Goal: Task Accomplishment & Management: Manage account settings

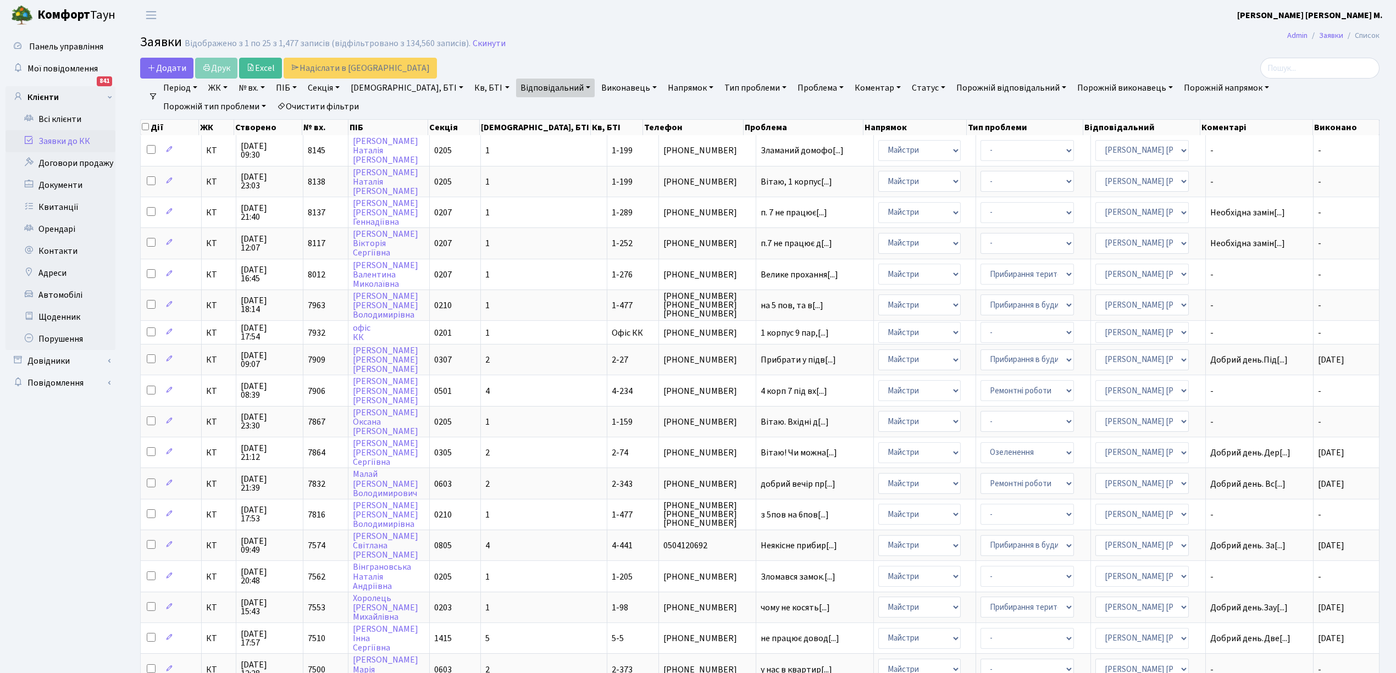
select select "25"
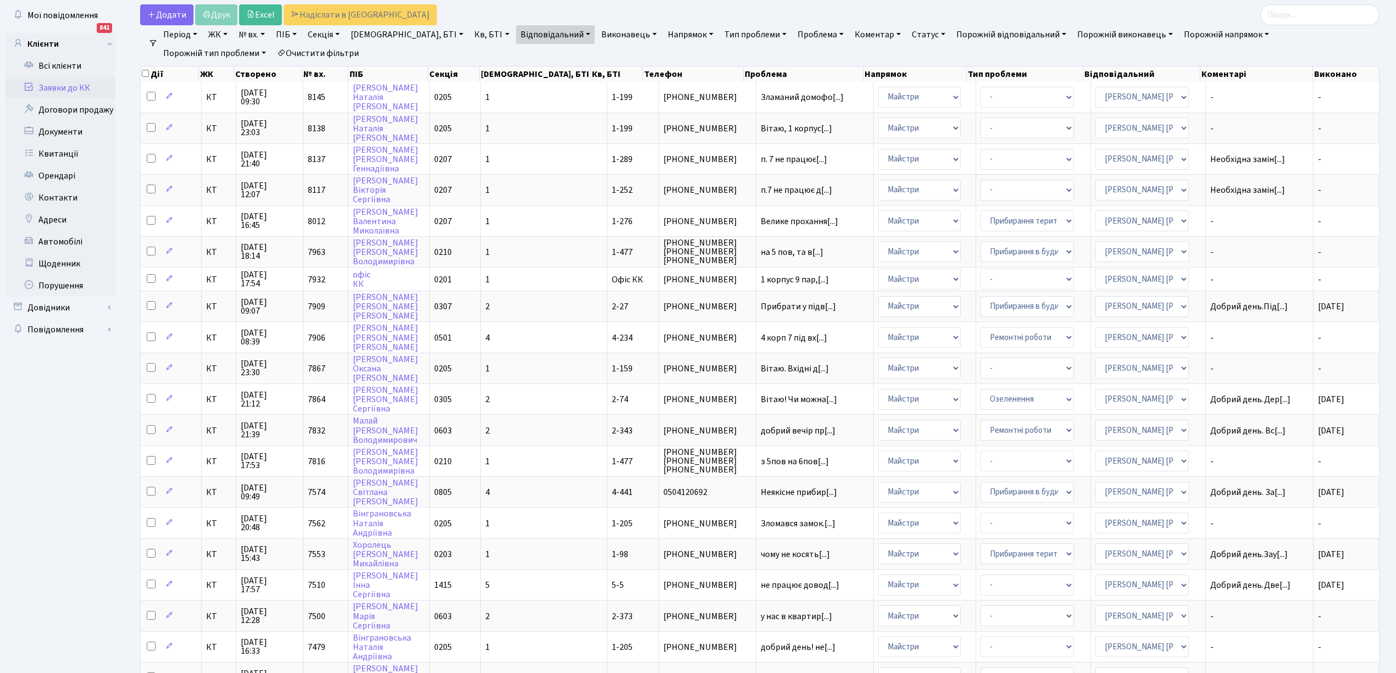
scroll to position [49, 0]
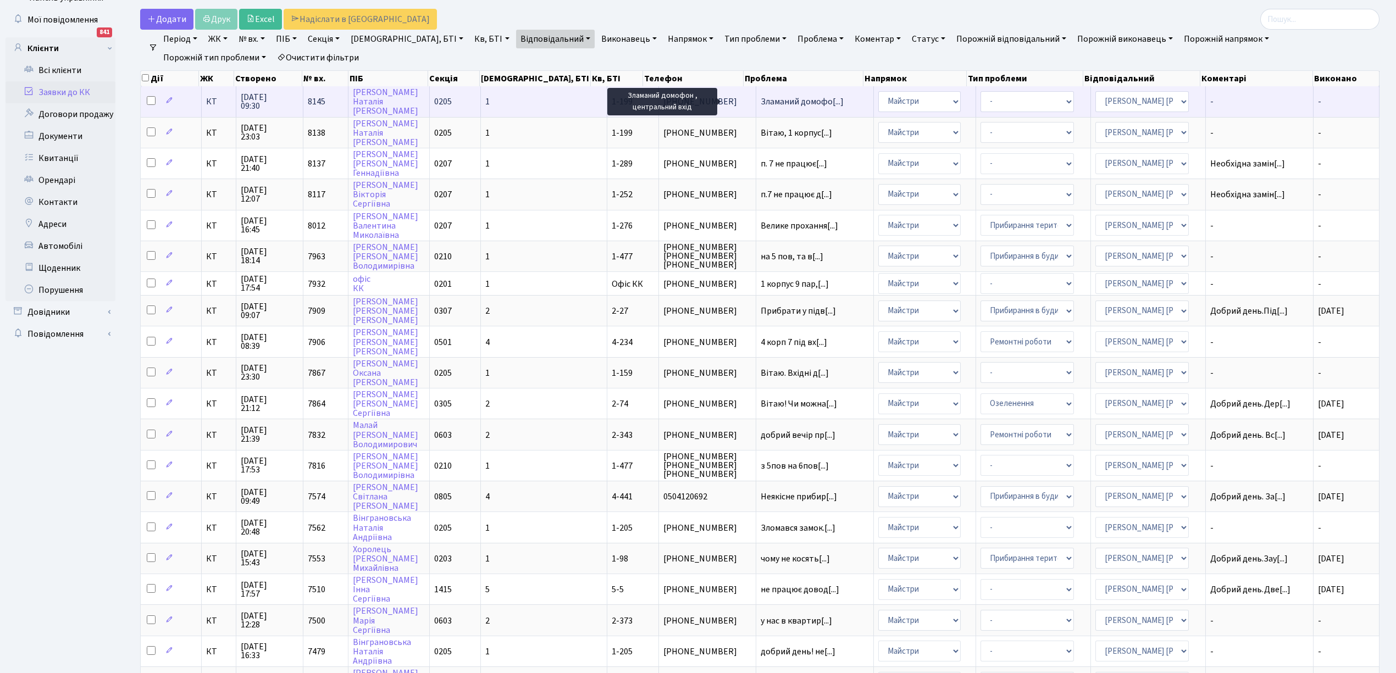
click at [766, 100] on span "Зламаний домофо[...]" at bounding box center [801, 102] width 83 height 12
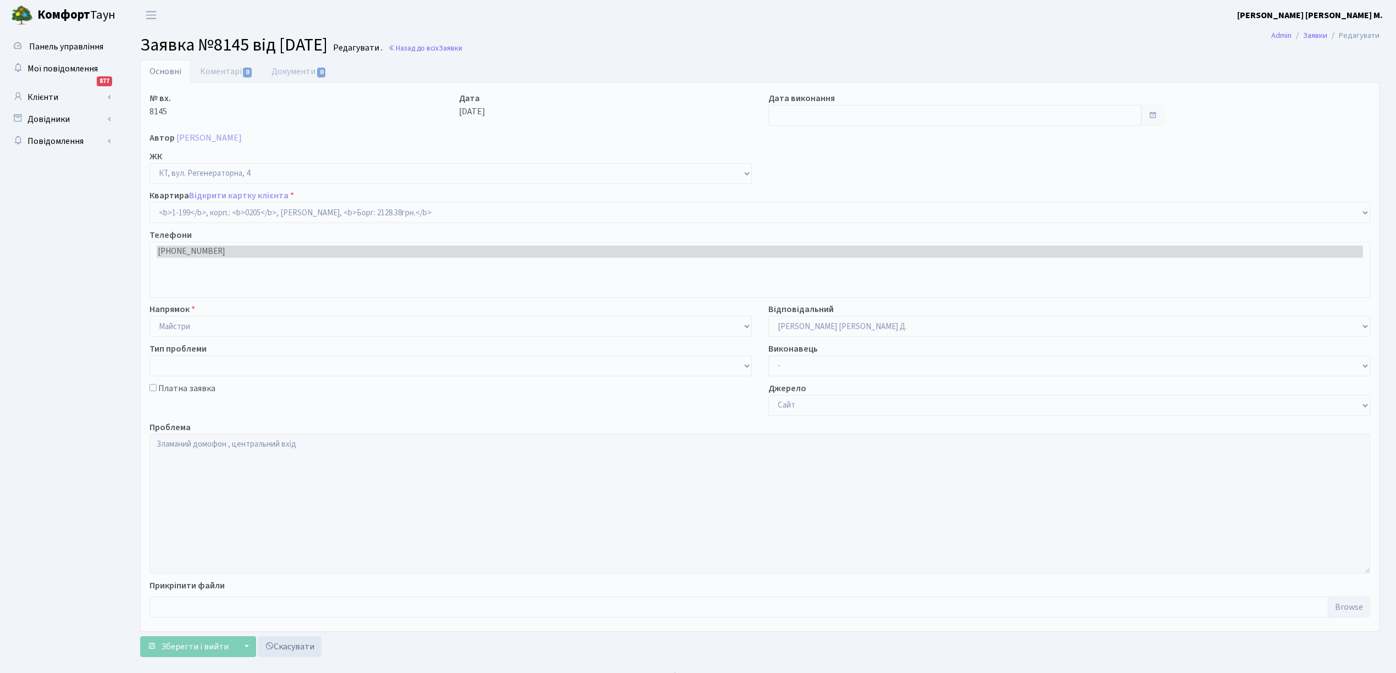
select select "199"
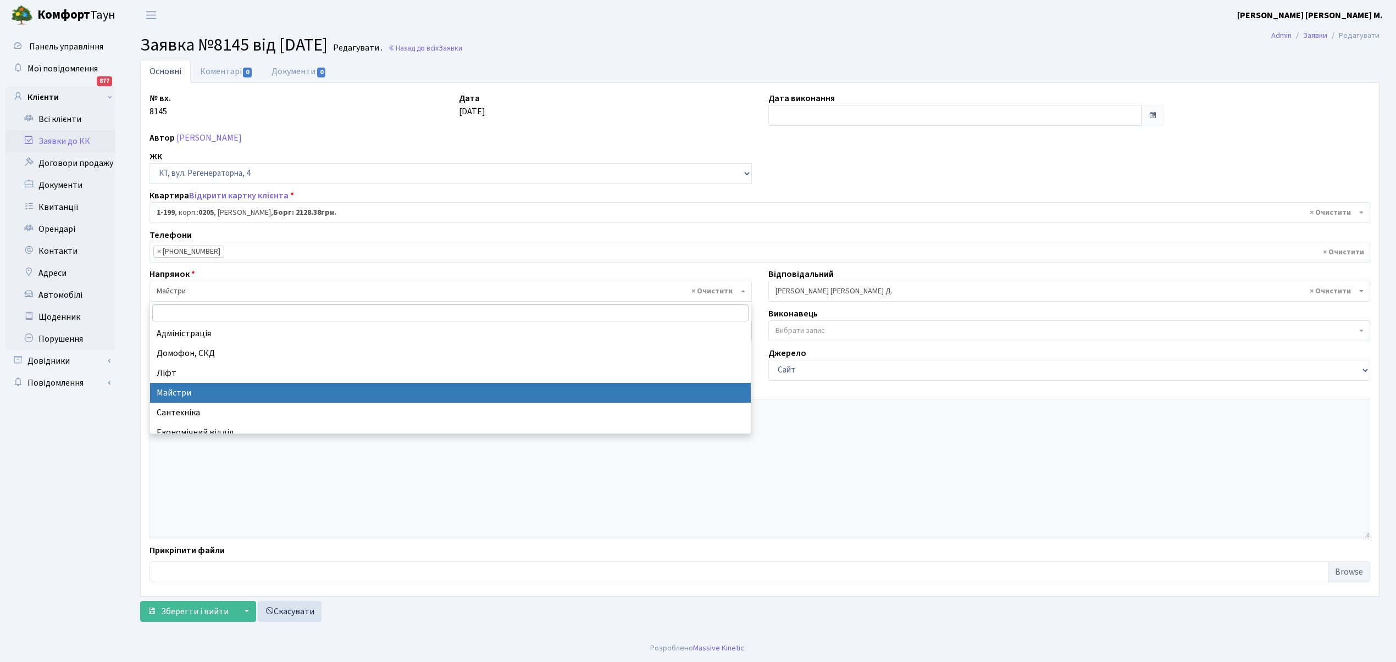
click at [181, 291] on span "× Майстри" at bounding box center [447, 291] width 581 height 11
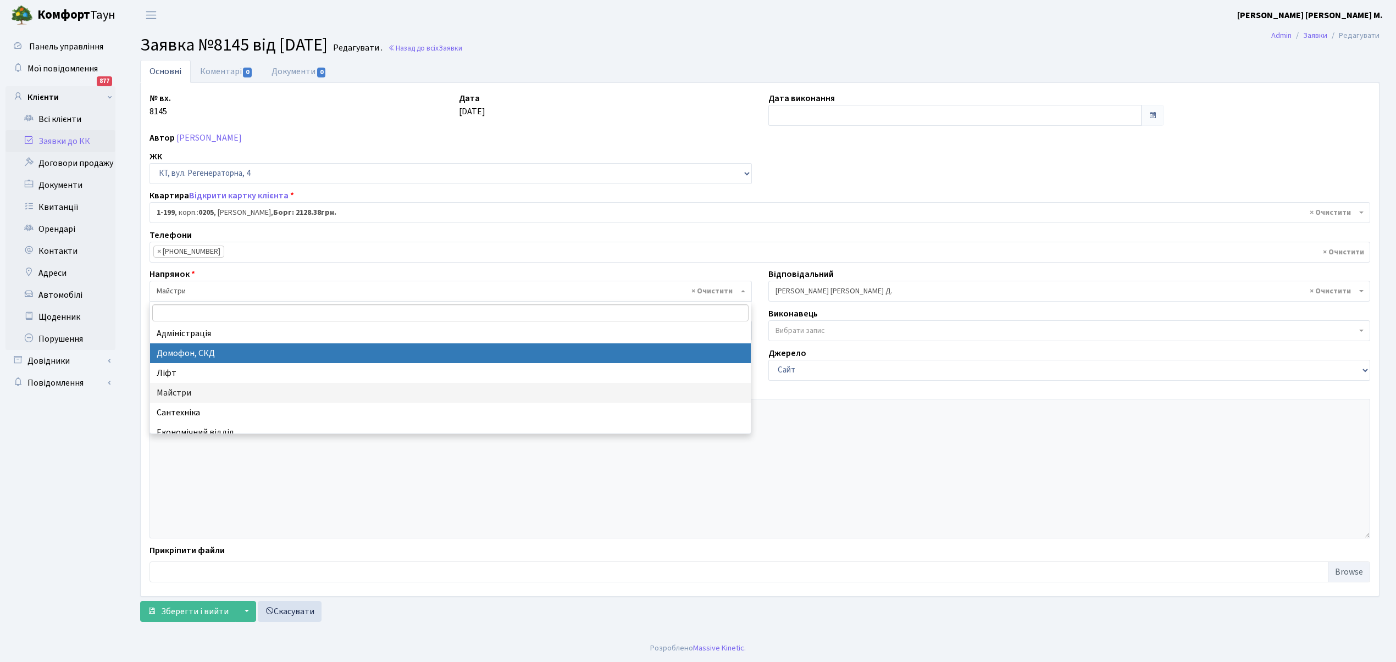
select select "4"
select select
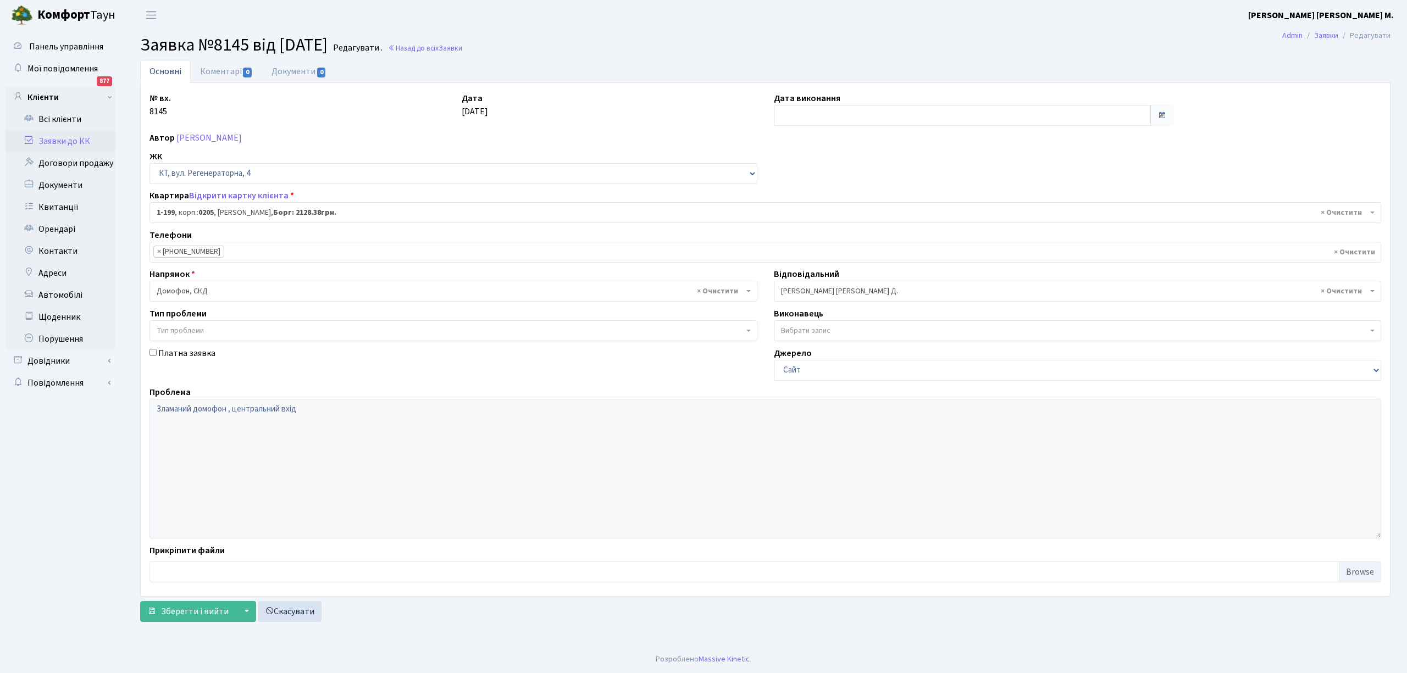
click at [820, 282] on span "× [PERSON_NAME] [PERSON_NAME] Д." at bounding box center [1078, 291] width 608 height 21
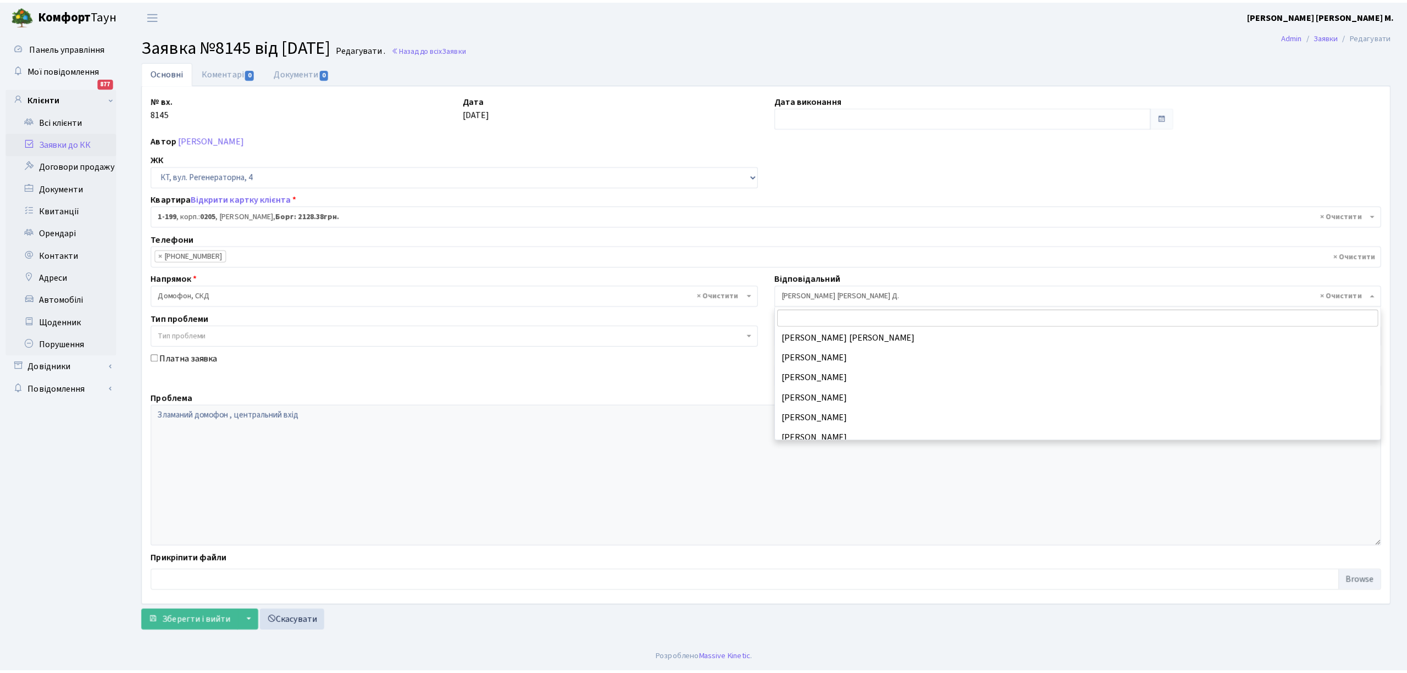
scroll to position [116, 0]
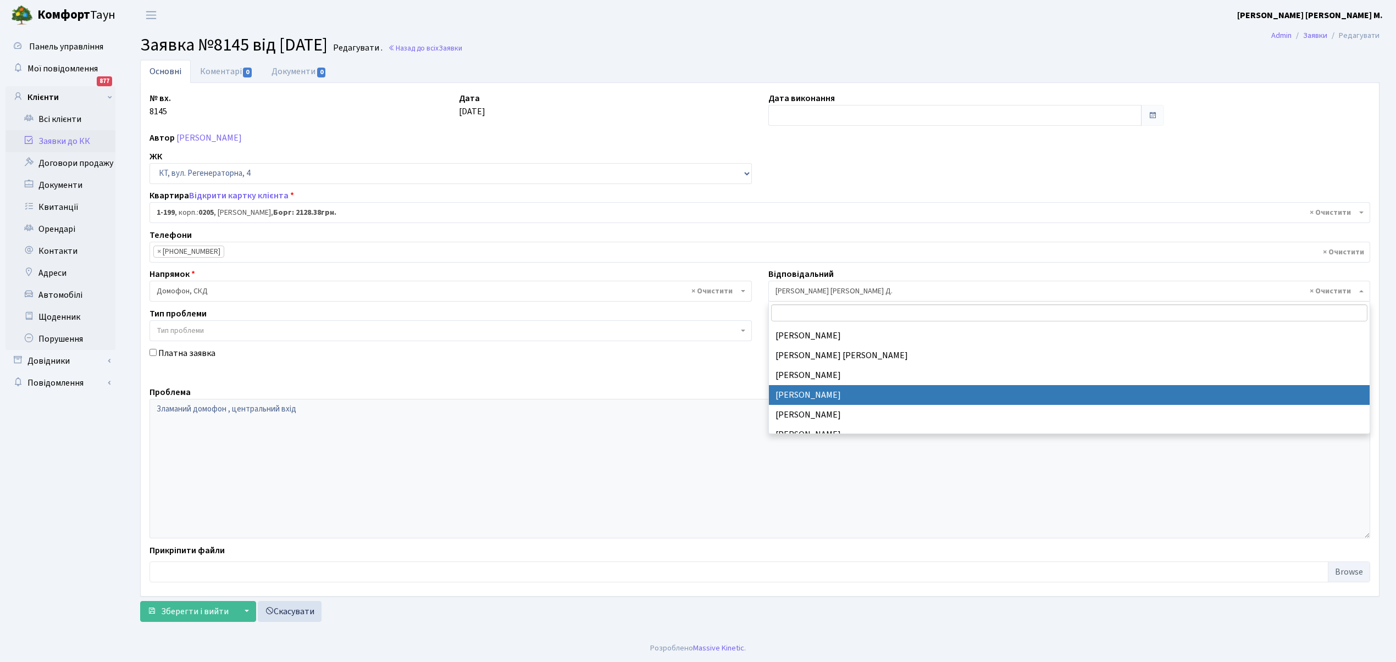
select select "22"
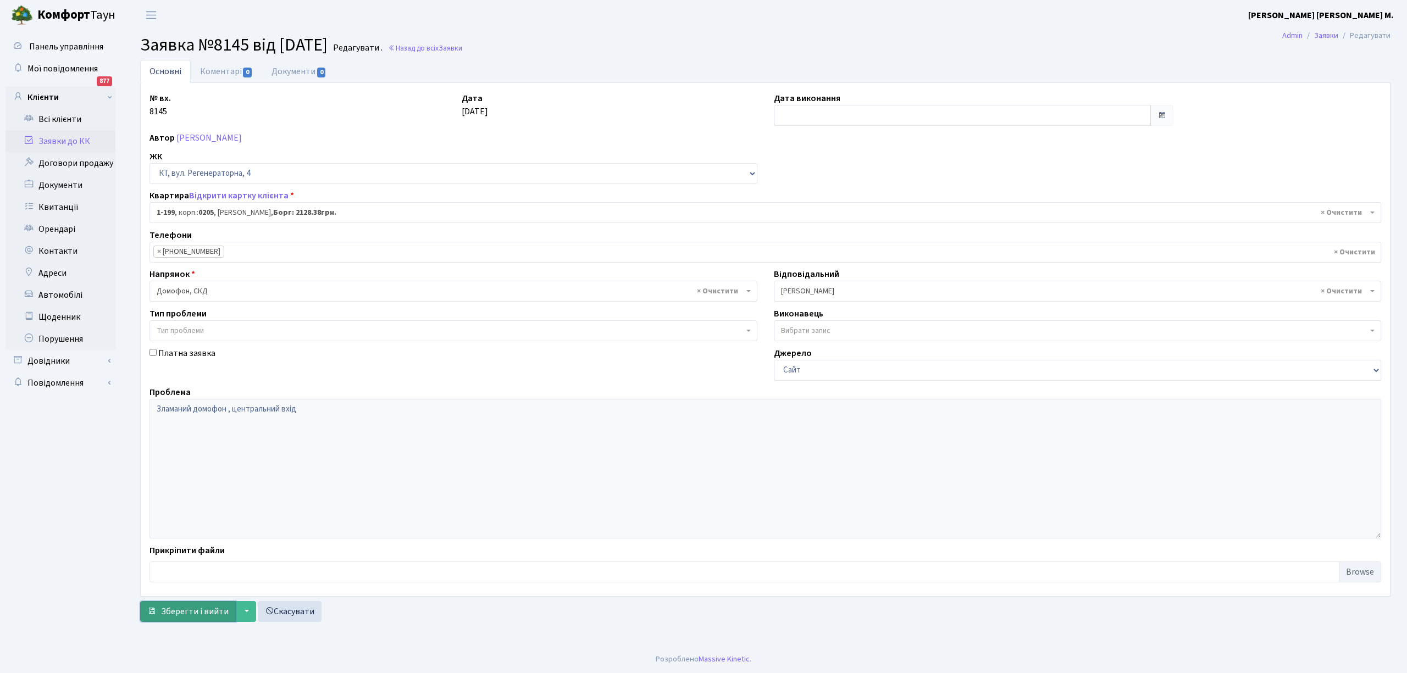
click at [185, 611] on span "Зберегти і вийти" at bounding box center [195, 612] width 68 height 12
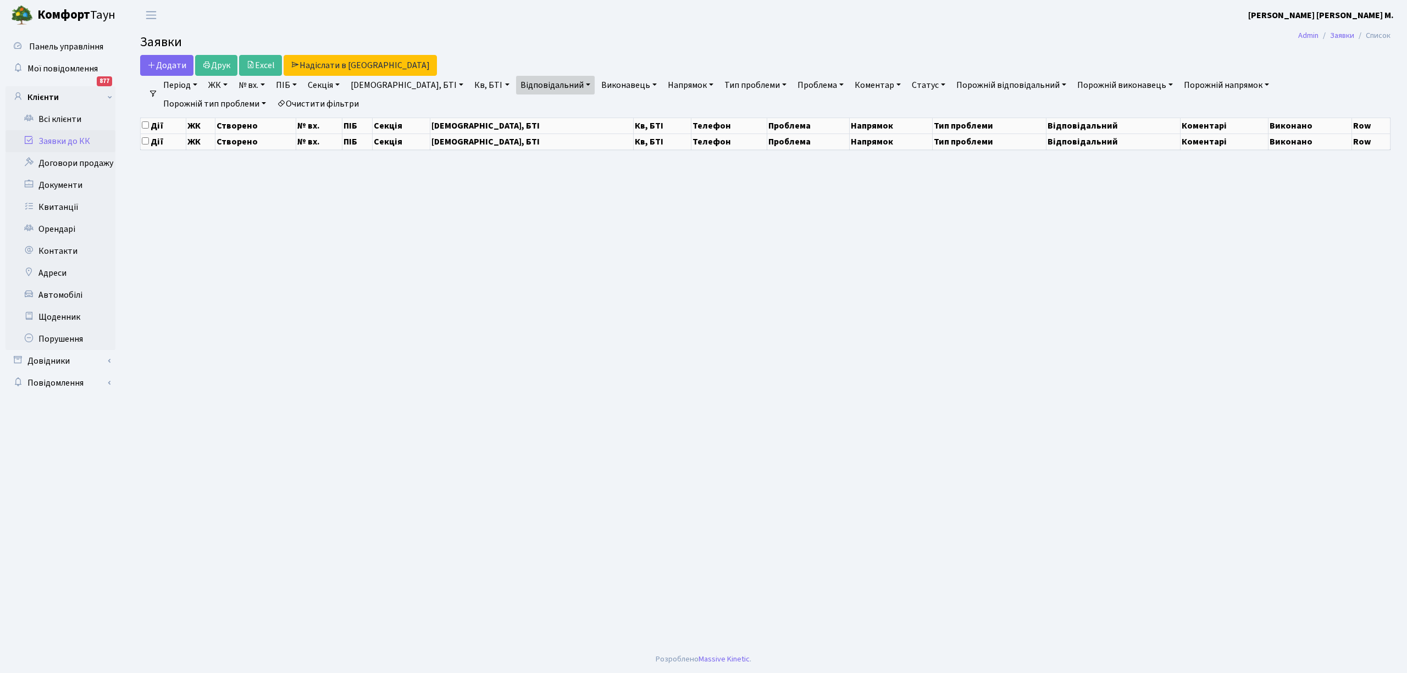
select select "25"
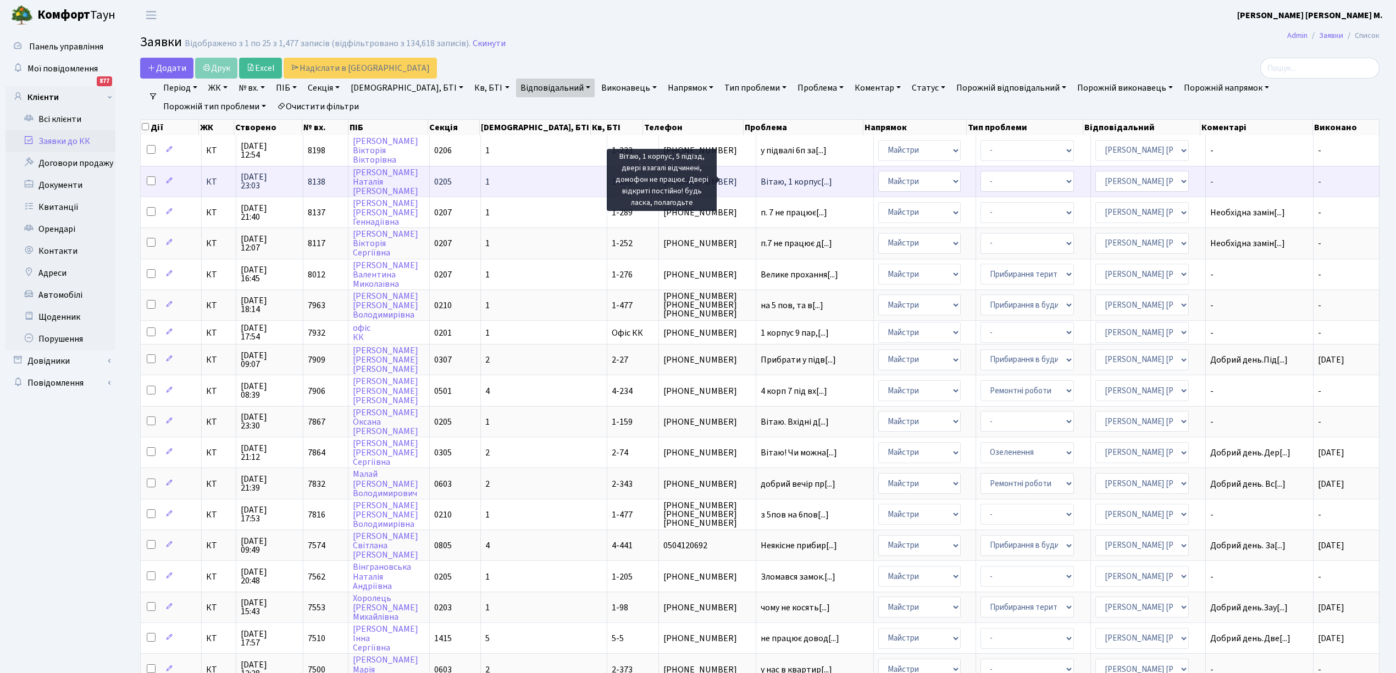
click at [764, 180] on span "Вітаю, 1 корпус[...]" at bounding box center [795, 182] width 71 height 12
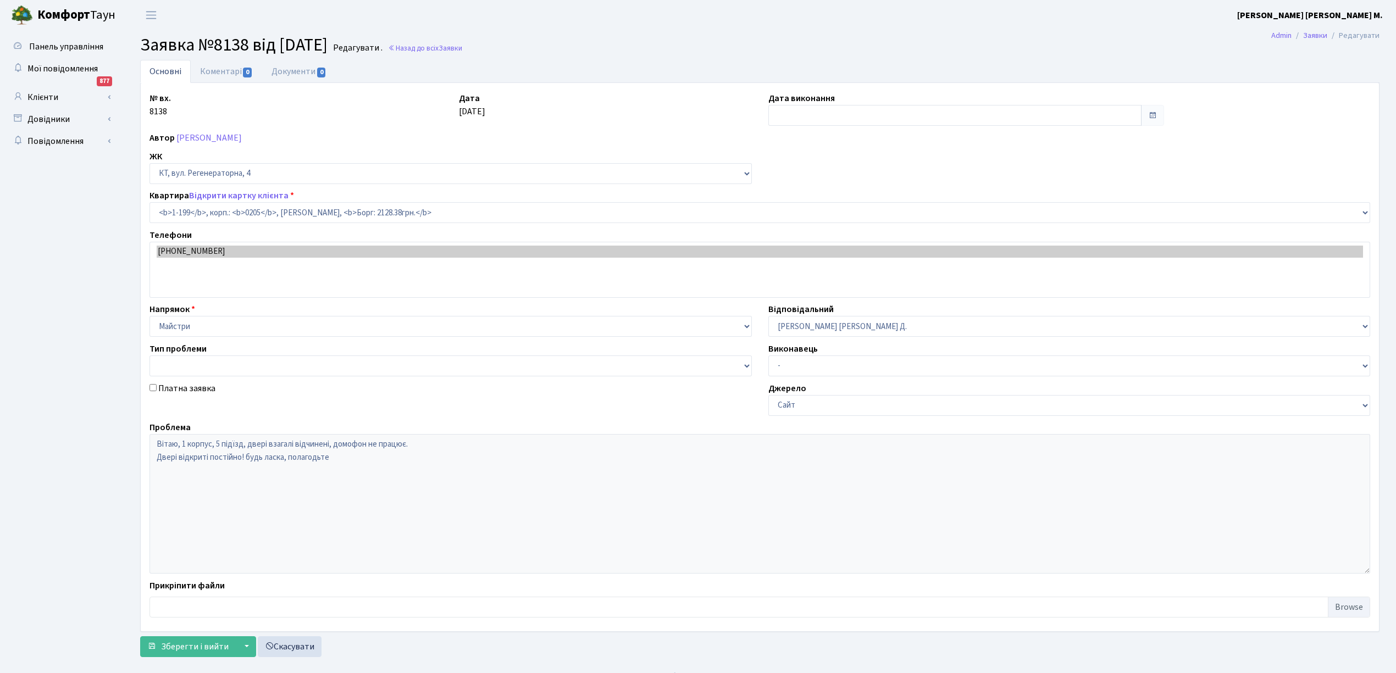
select select "199"
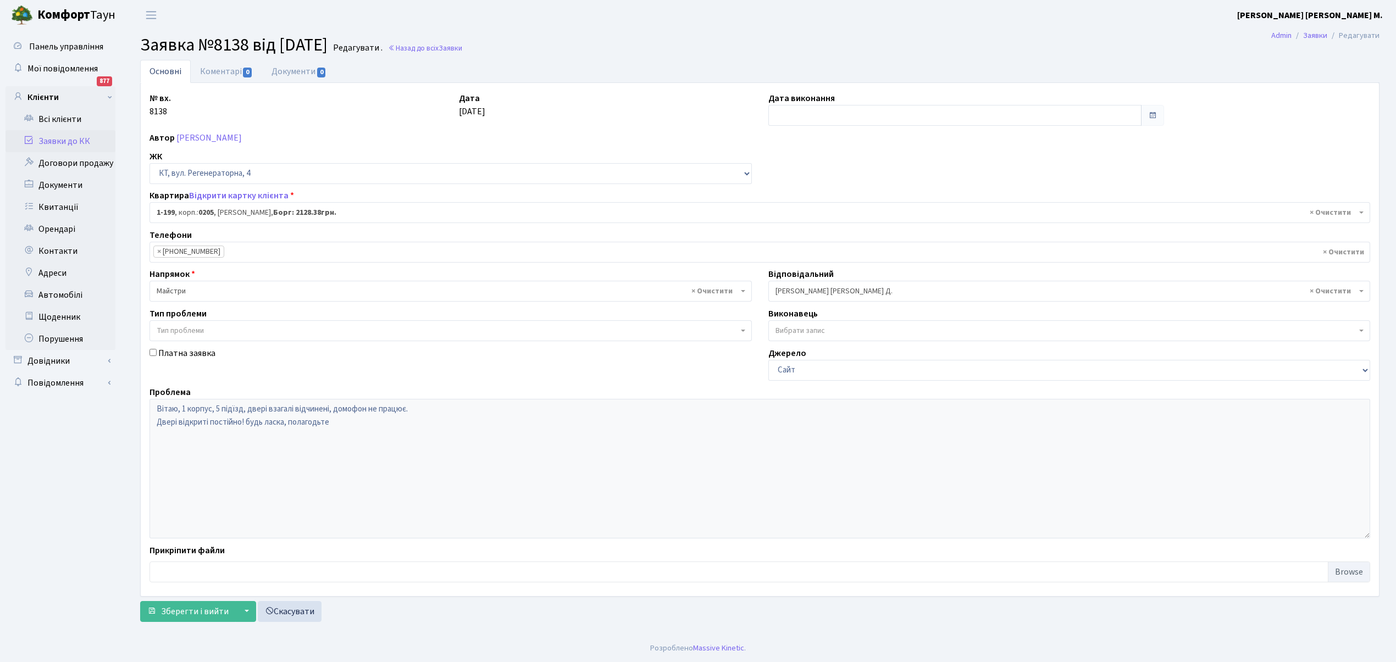
click at [181, 295] on span "× Майстри" at bounding box center [447, 291] width 581 height 11
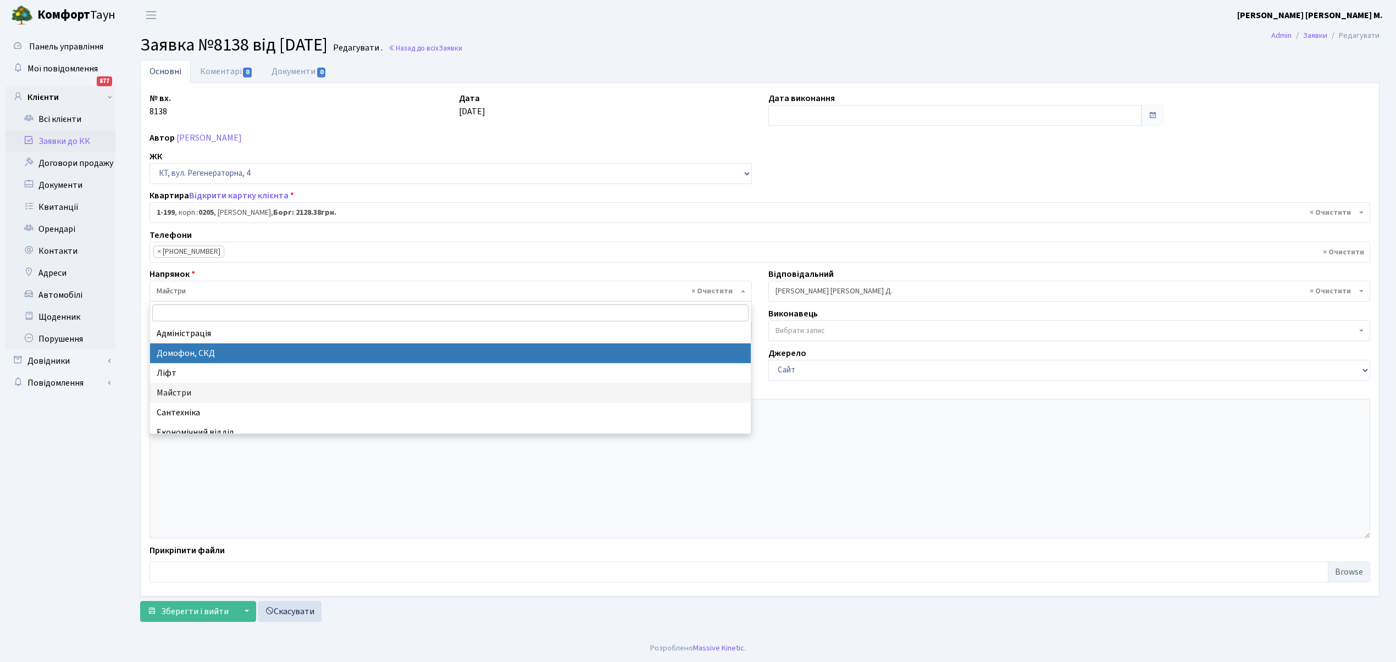
select select "4"
select select
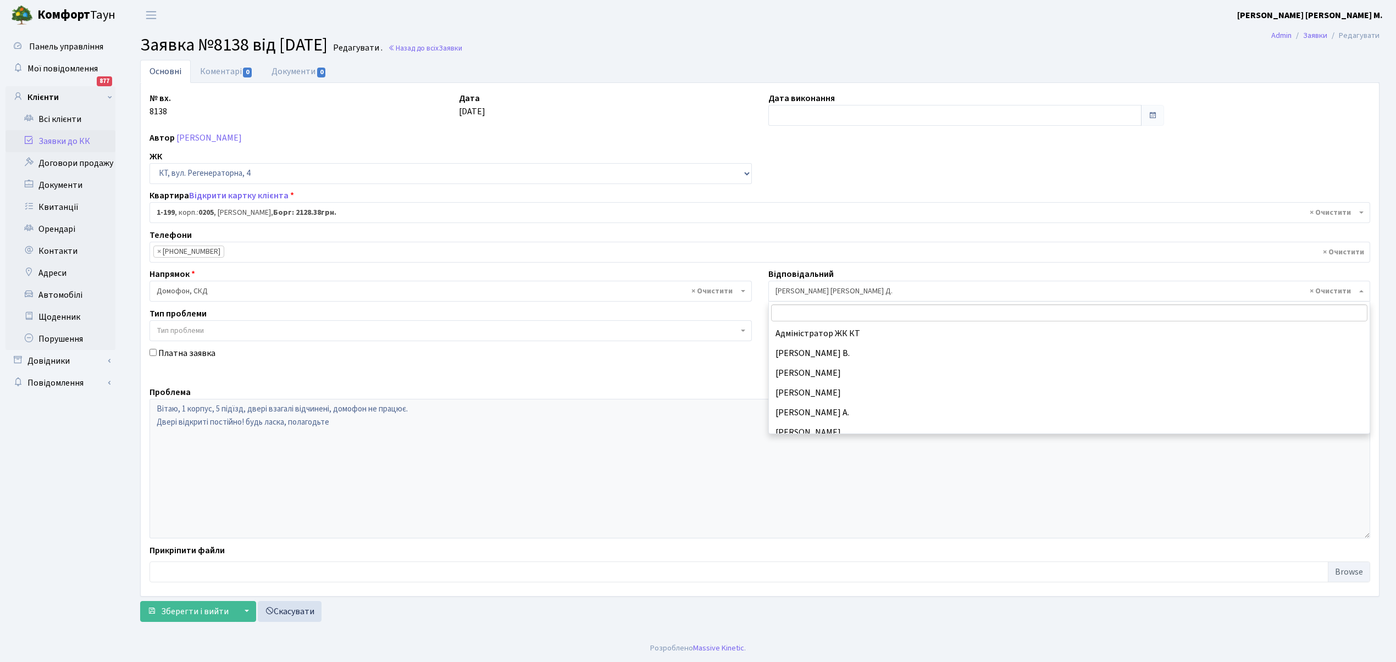
click at [809, 293] on span "× [PERSON_NAME] [PERSON_NAME] Д." at bounding box center [1065, 291] width 581 height 11
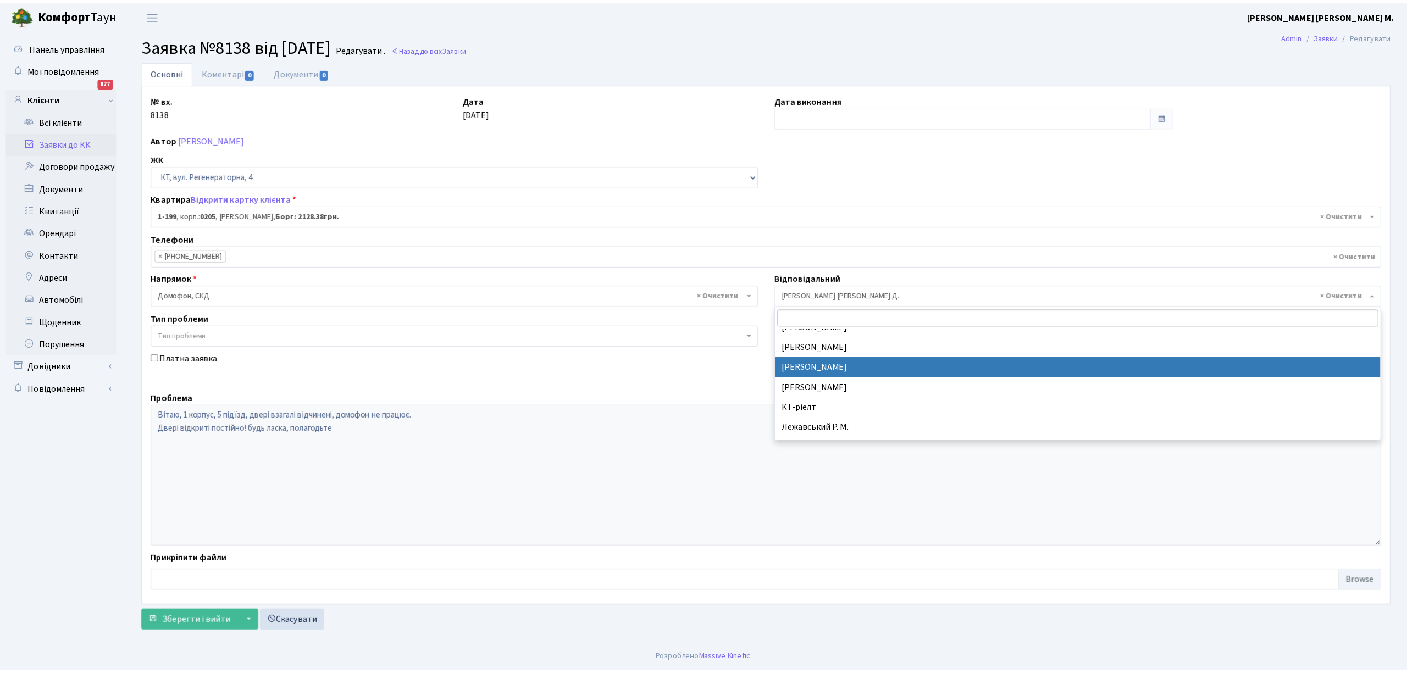
scroll to position [116, 0]
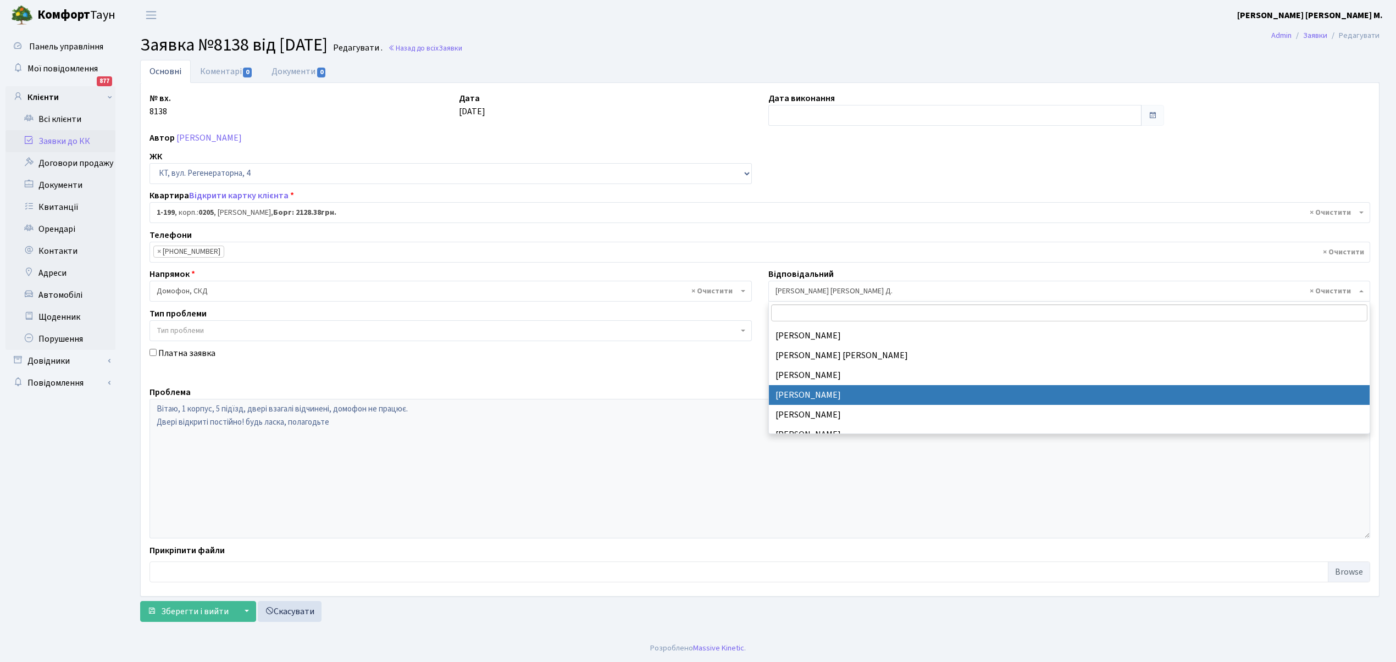
select select "22"
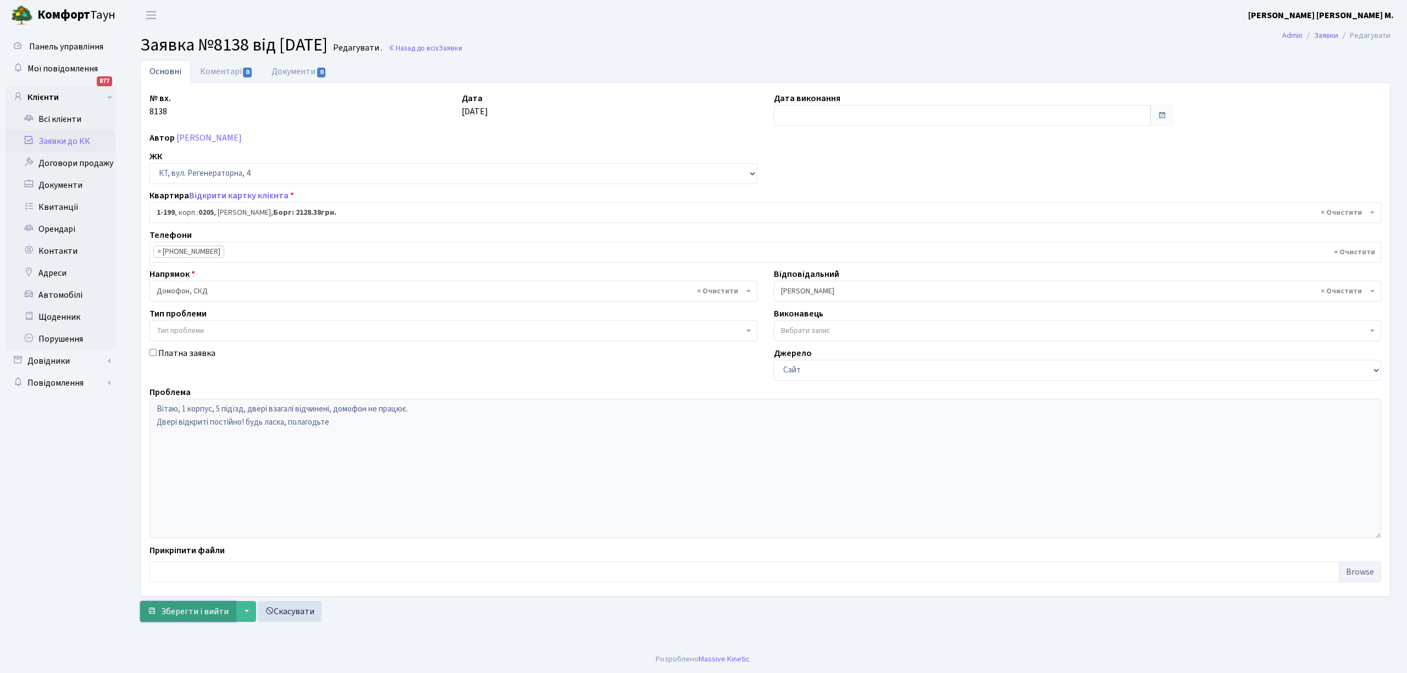
click at [182, 618] on span "Зберегти і вийти" at bounding box center [195, 612] width 68 height 12
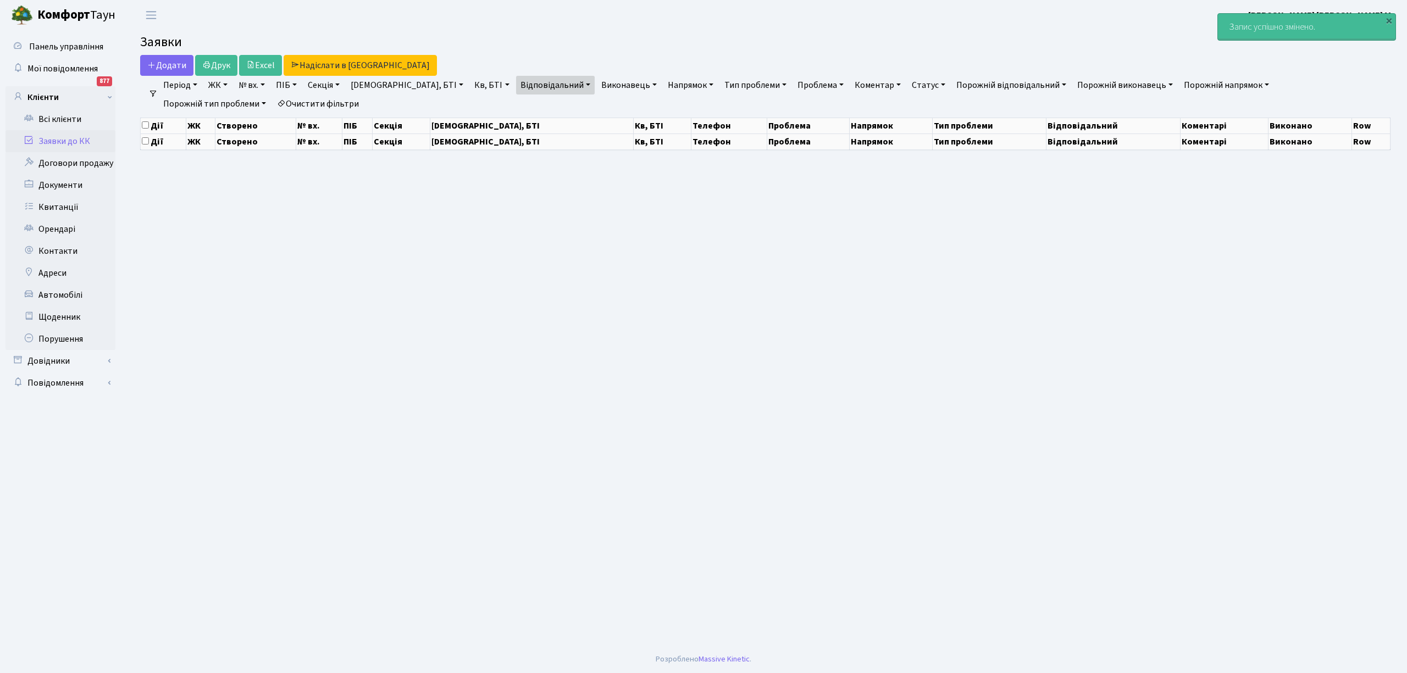
select select "25"
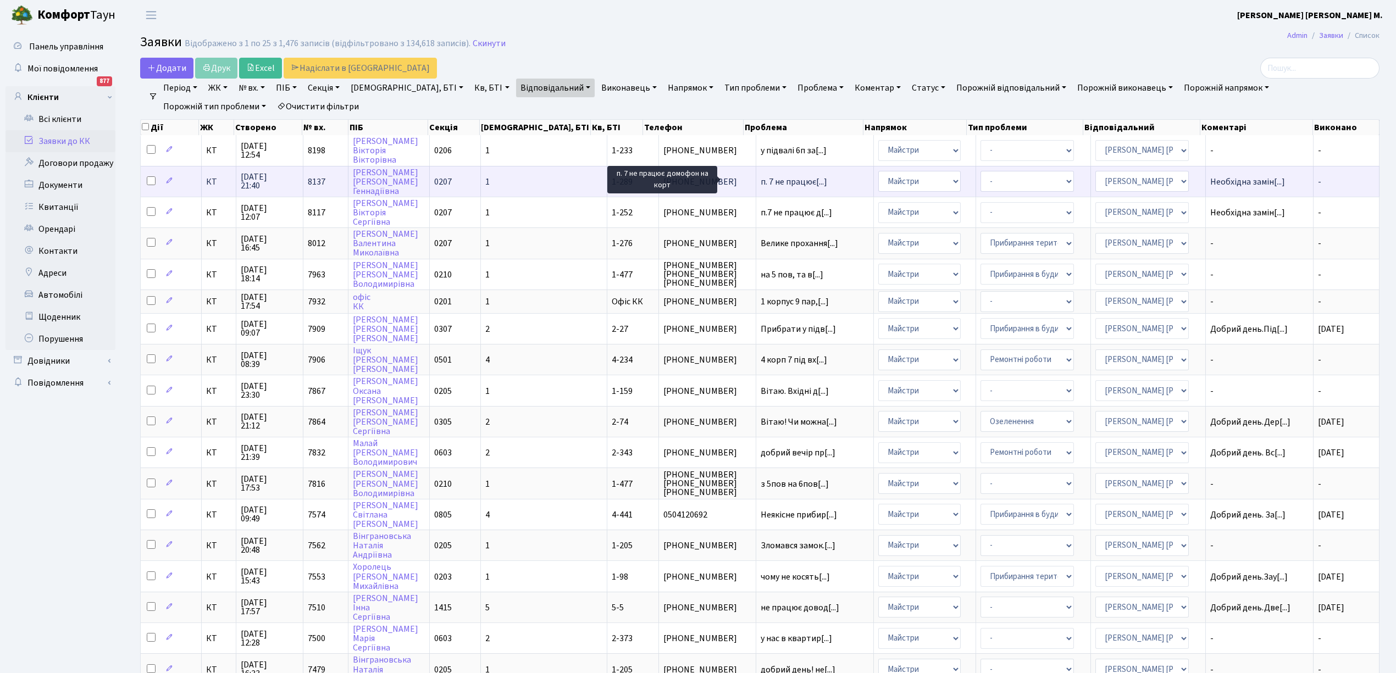
click at [763, 178] on span "п. 7 не працює[...]" at bounding box center [793, 182] width 66 height 12
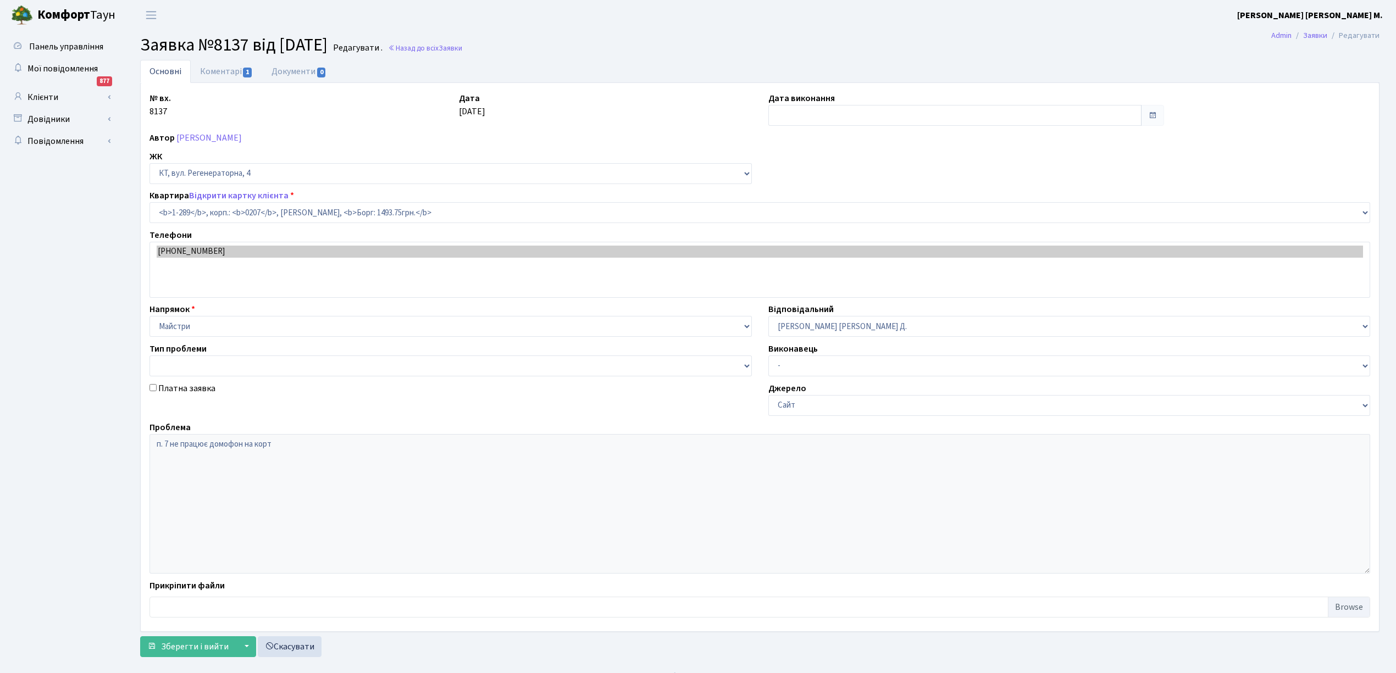
select select "289"
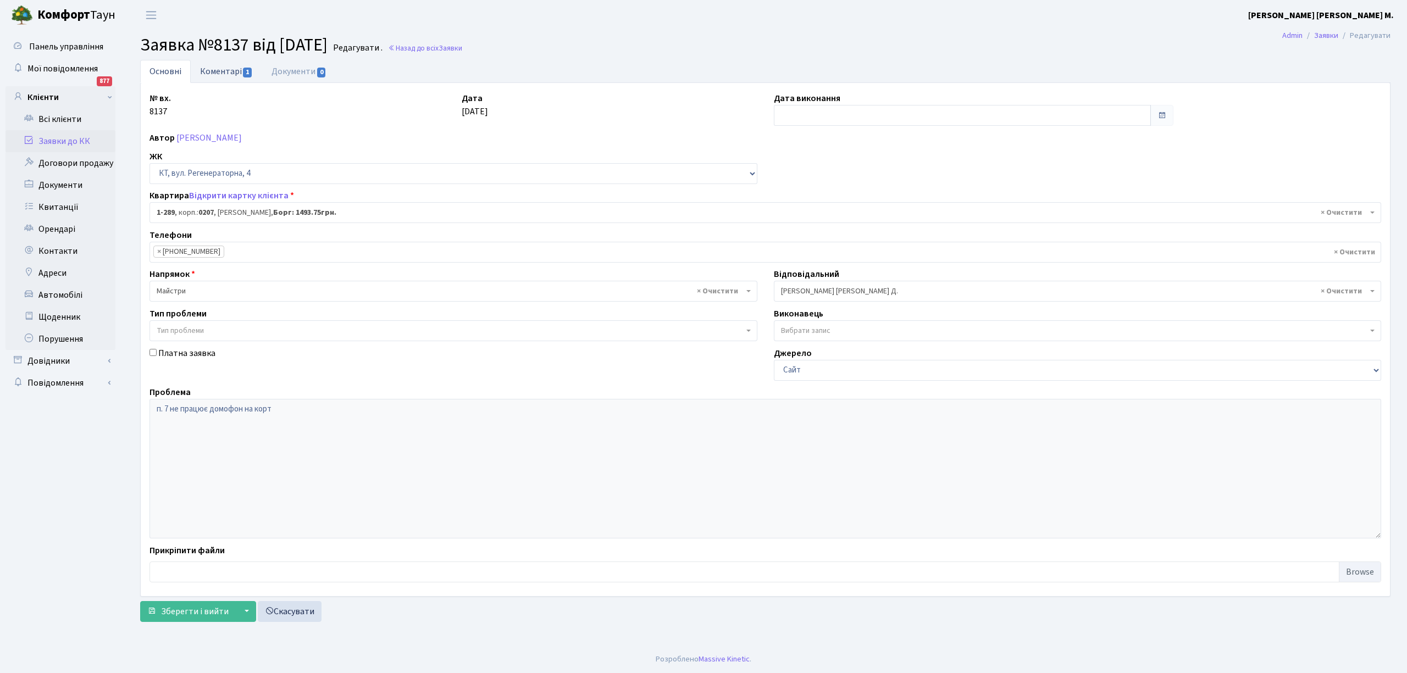
click at [214, 69] on link "Коментарі 1" at bounding box center [226, 71] width 71 height 23
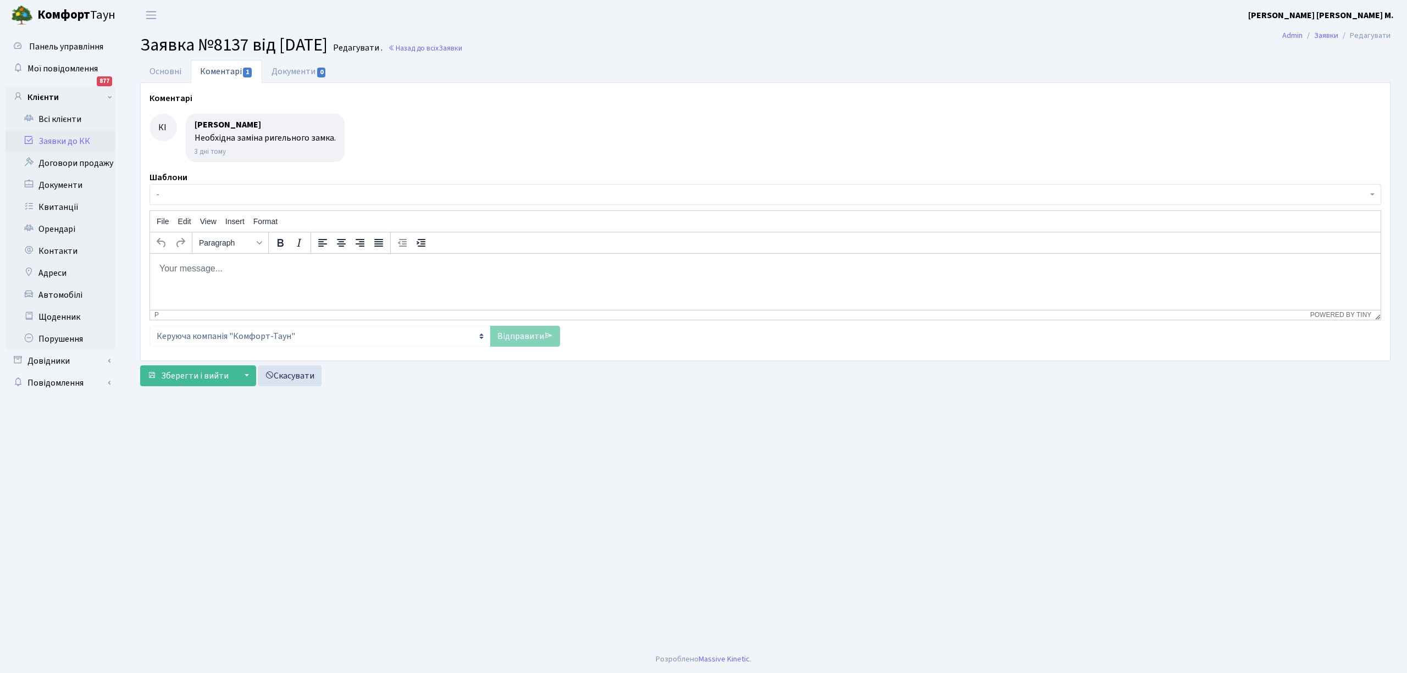
click at [214, 69] on link "Коментарі 1" at bounding box center [226, 71] width 71 height 23
click at [163, 71] on link "Основні" at bounding box center [165, 71] width 51 height 23
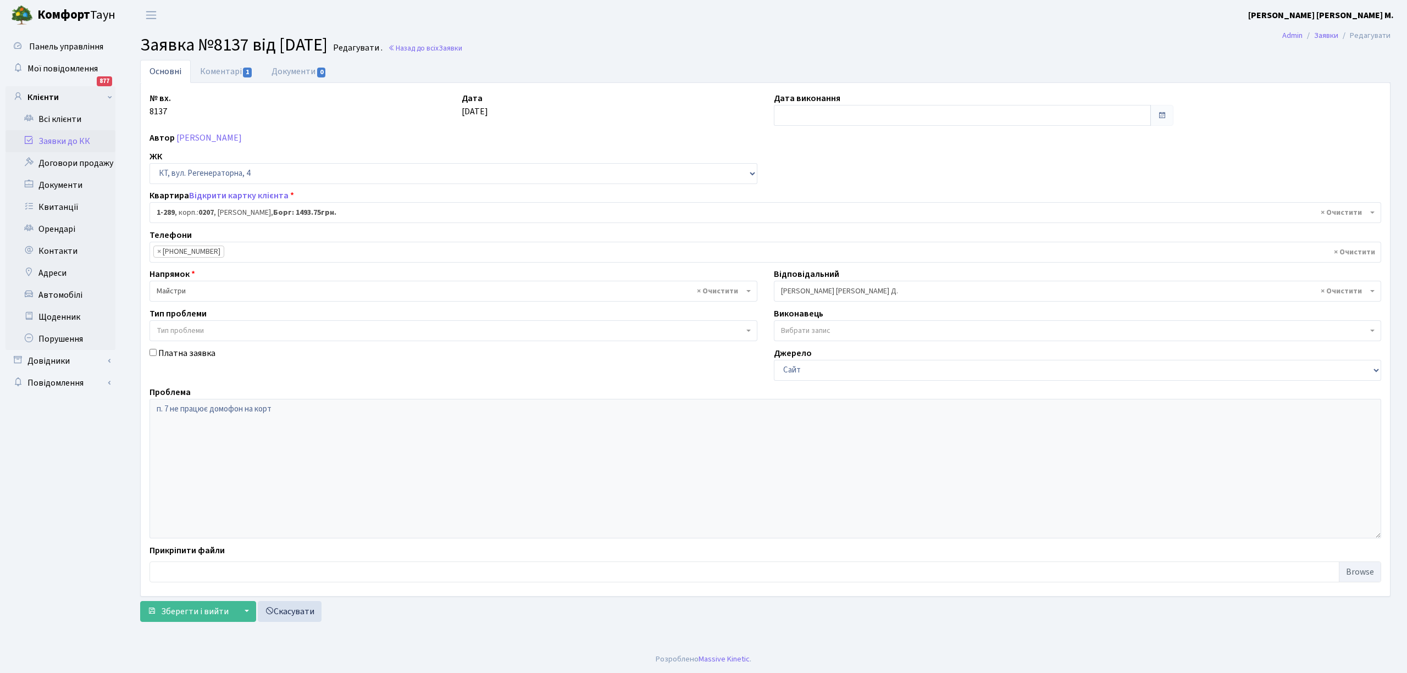
click at [178, 291] on span "× Майстри" at bounding box center [450, 291] width 587 height 11
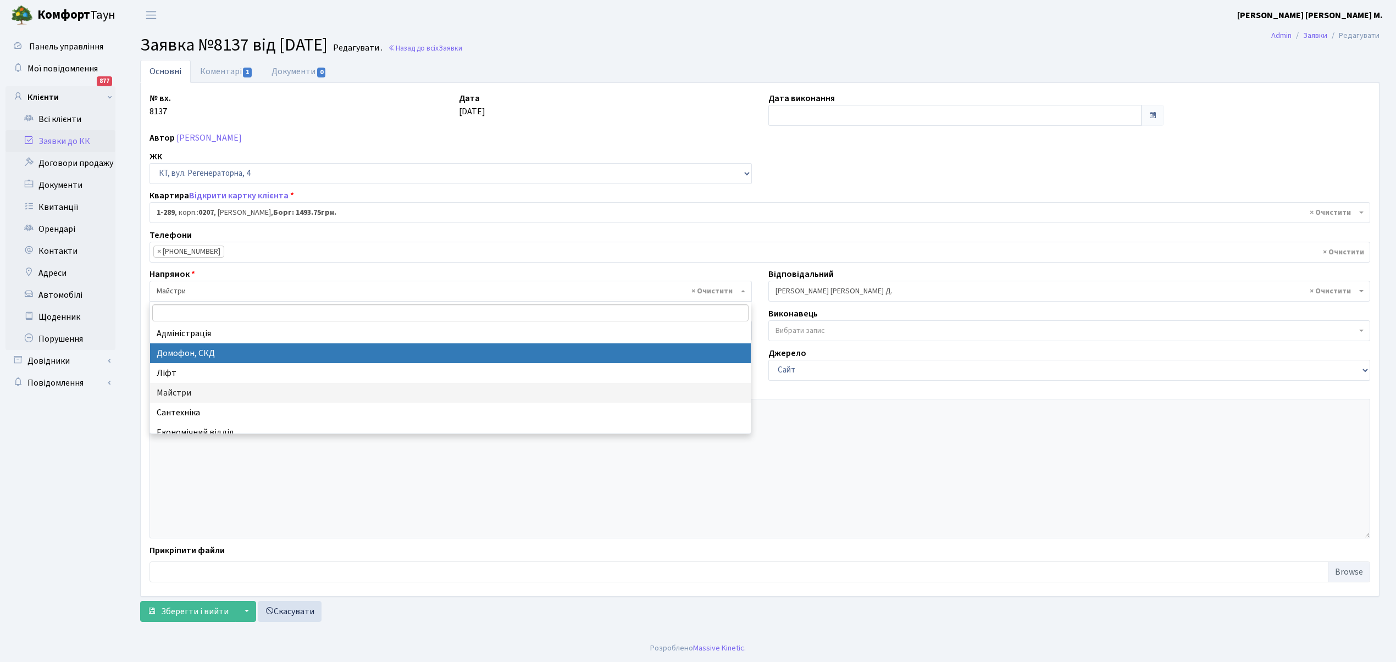
select select "4"
select select
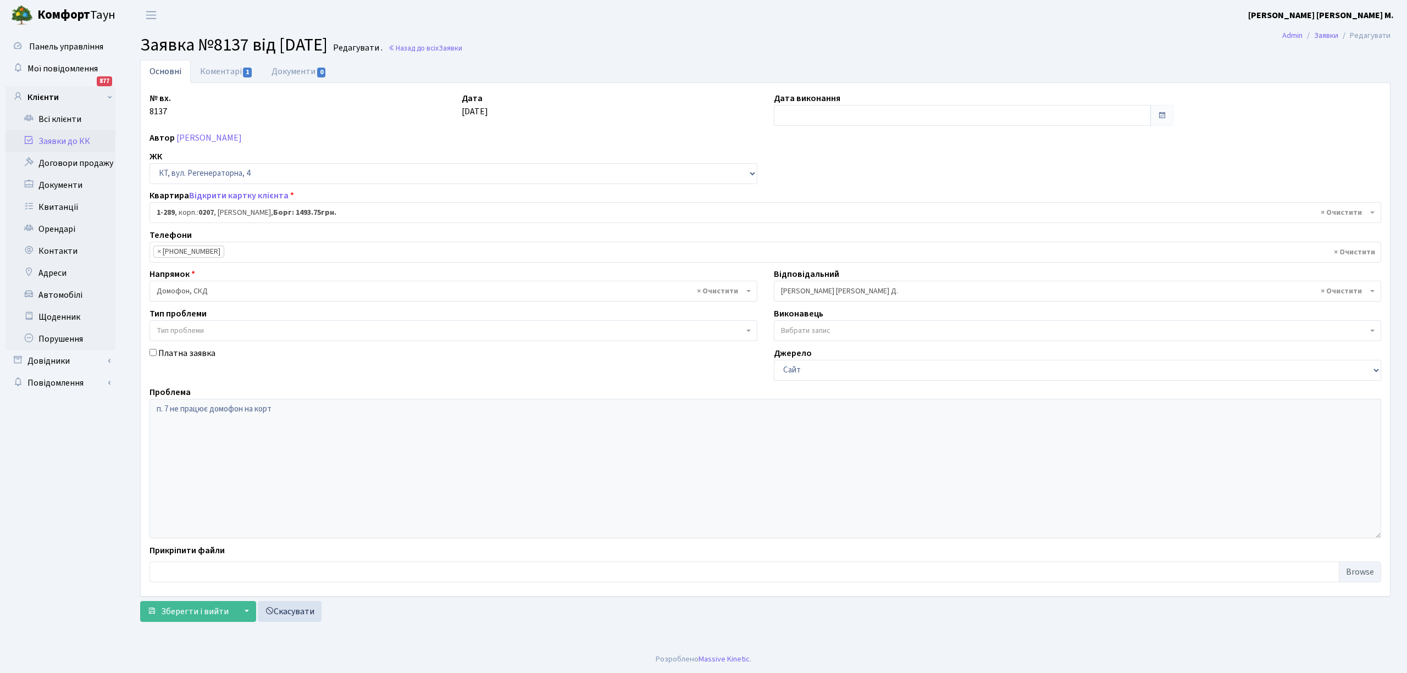
click at [796, 293] on span "× Огеренко В. Д." at bounding box center [1074, 291] width 587 height 11
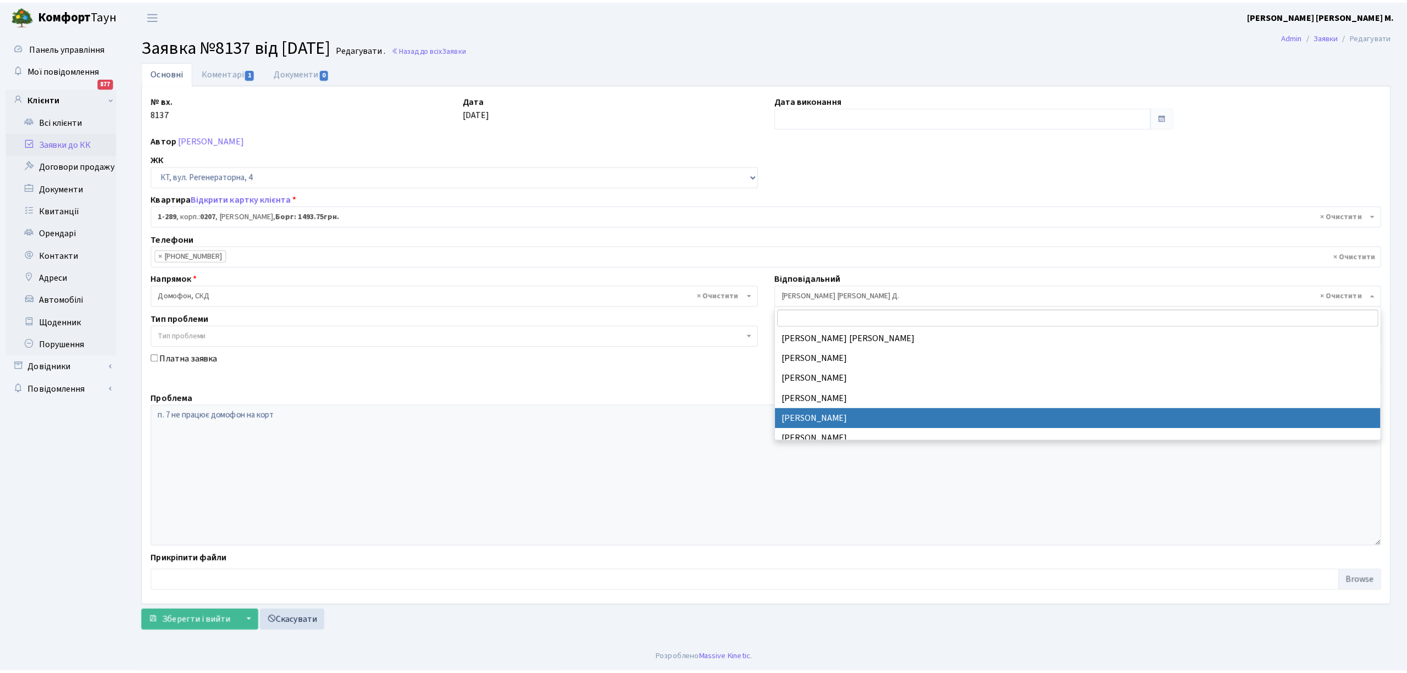
scroll to position [116, 0]
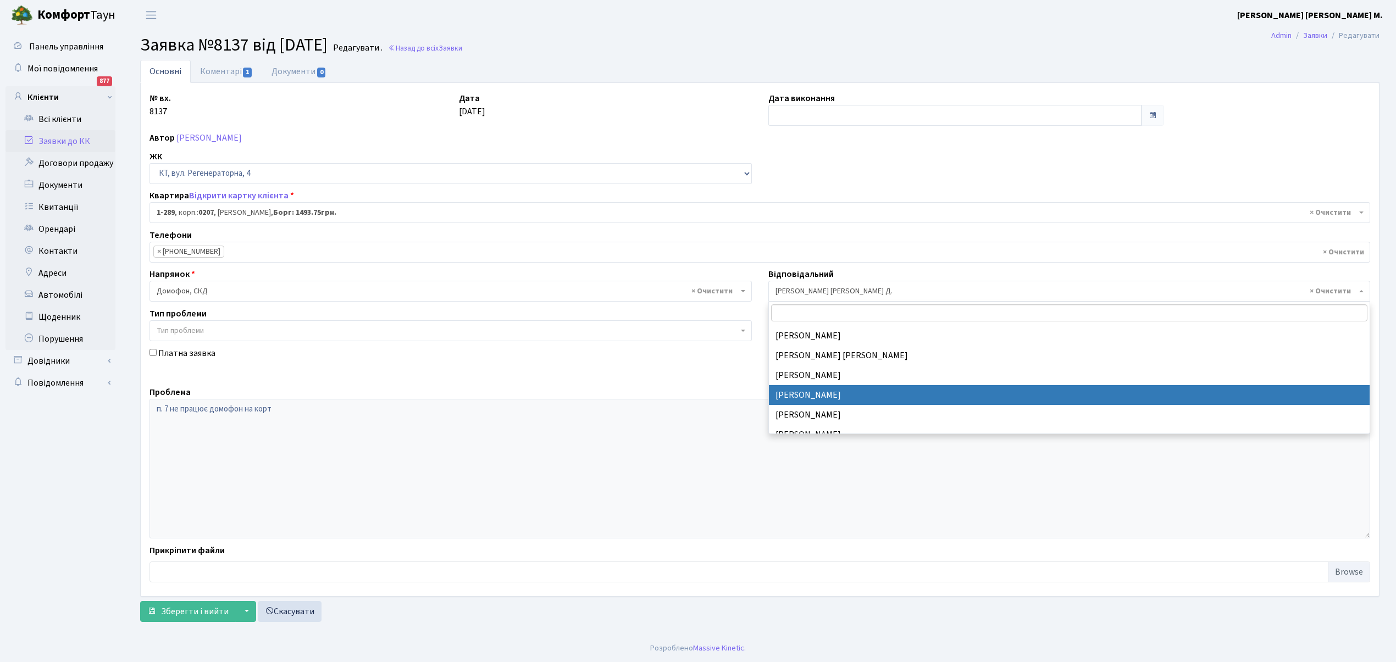
select select "22"
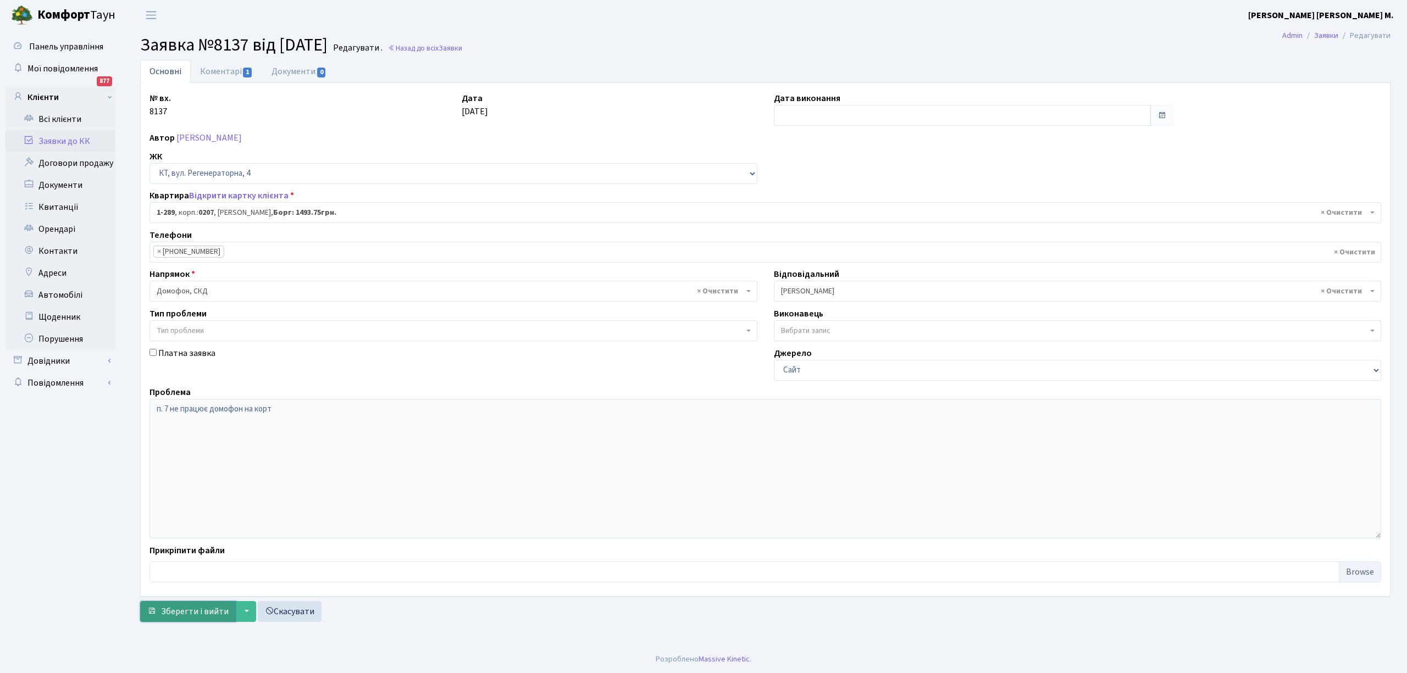
click at [176, 611] on span "Зберегти і вийти" at bounding box center [195, 612] width 68 height 12
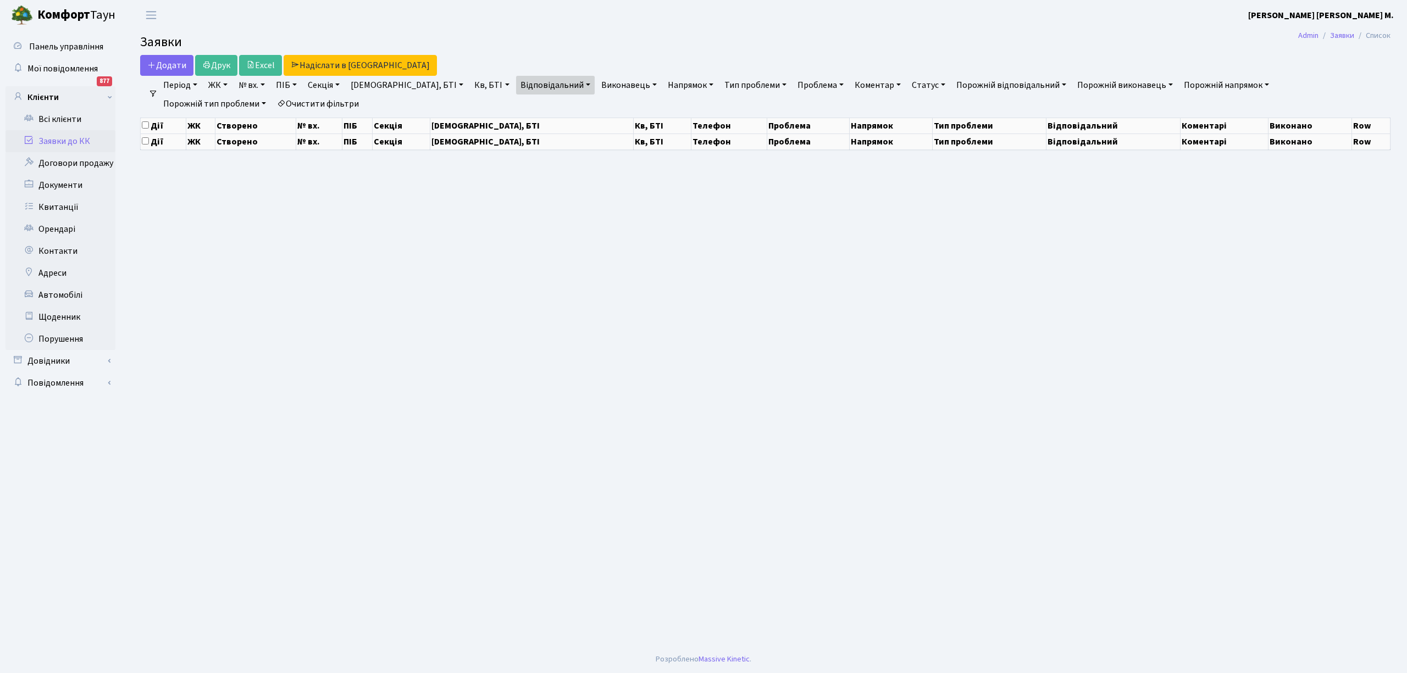
select select "25"
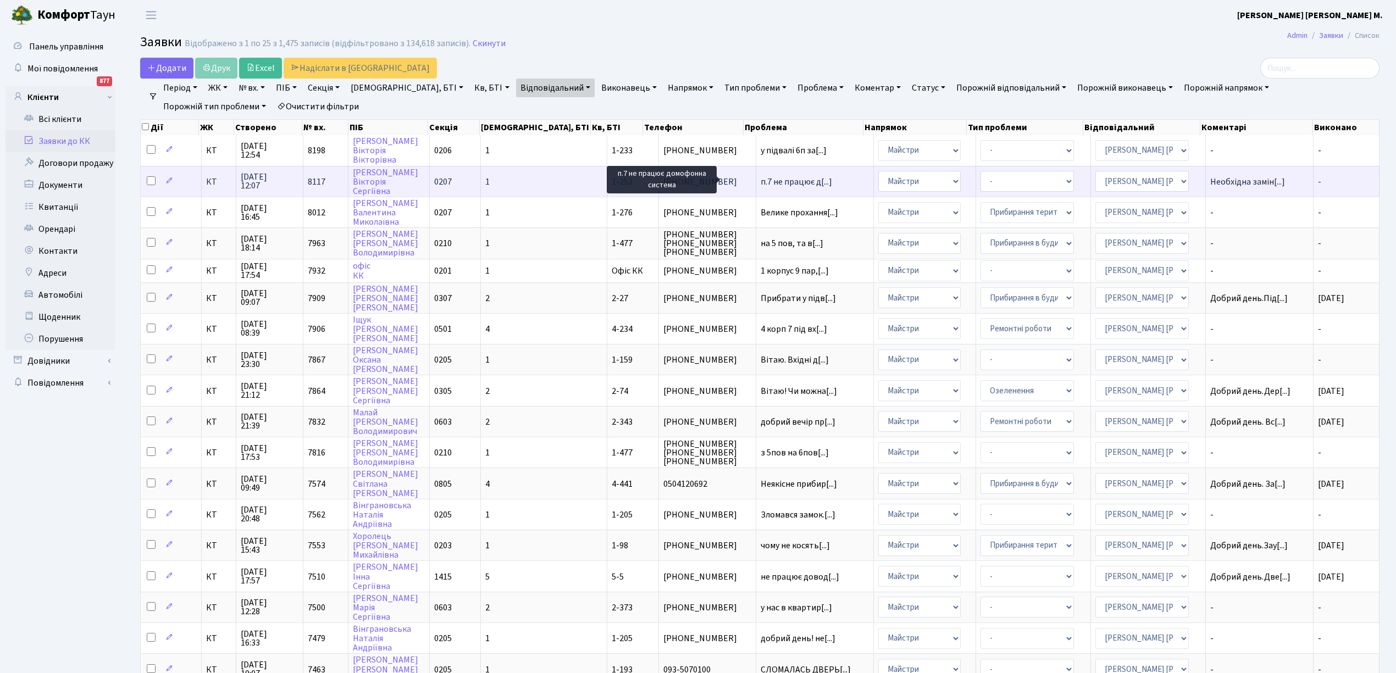
click at [763, 179] on span "п.7 не працює д[...]" at bounding box center [795, 182] width 71 height 12
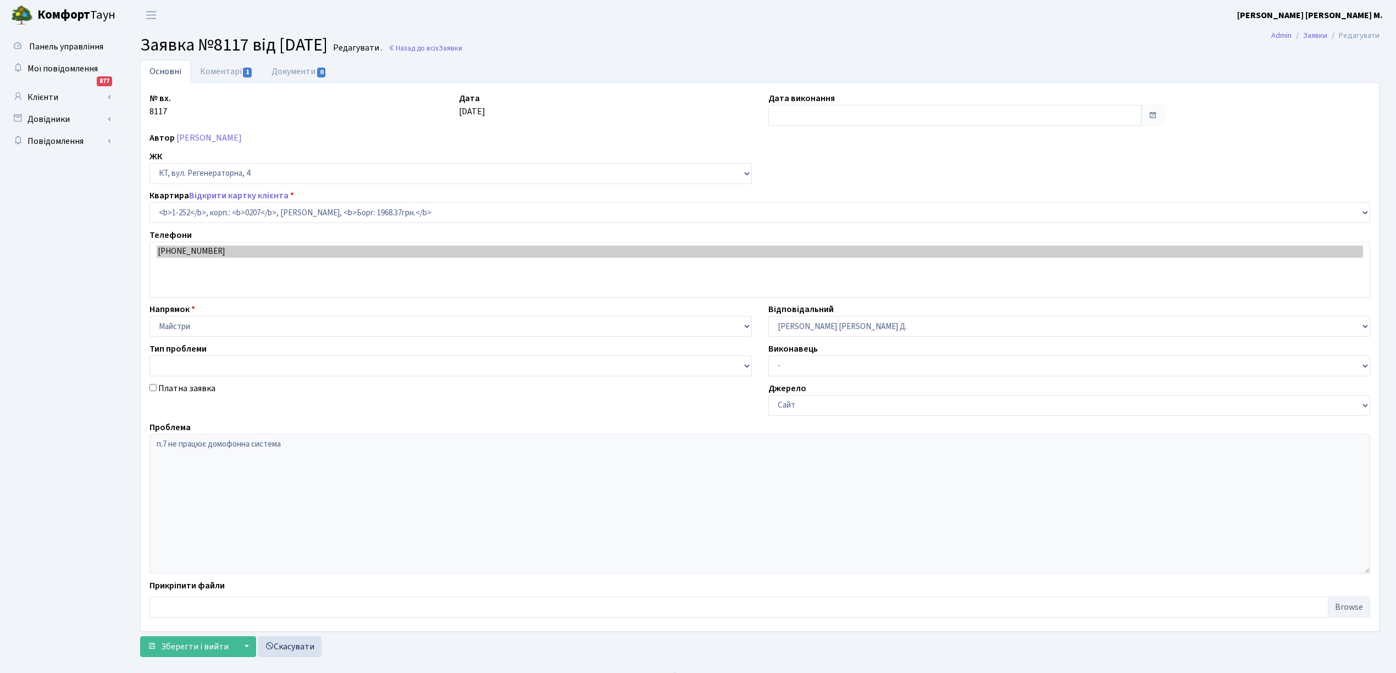
select select "252"
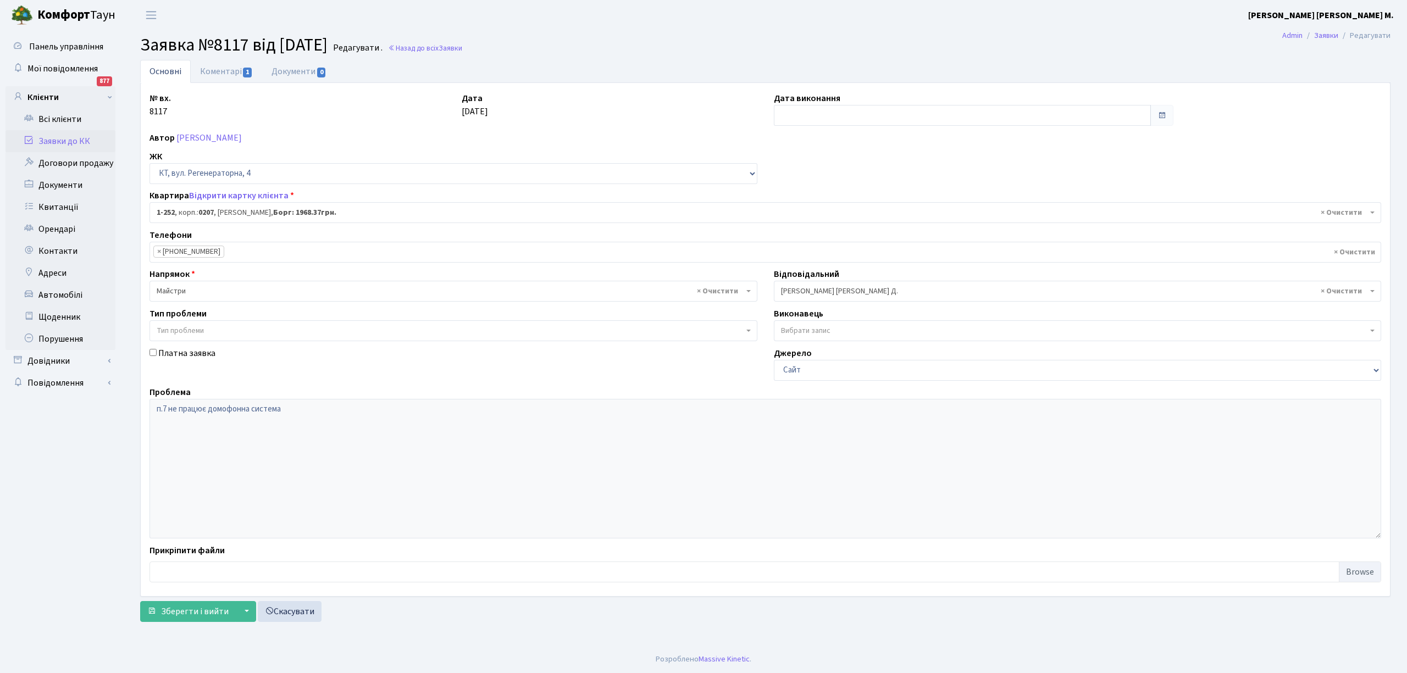
click at [178, 293] on span "× Майстри" at bounding box center [450, 291] width 587 height 11
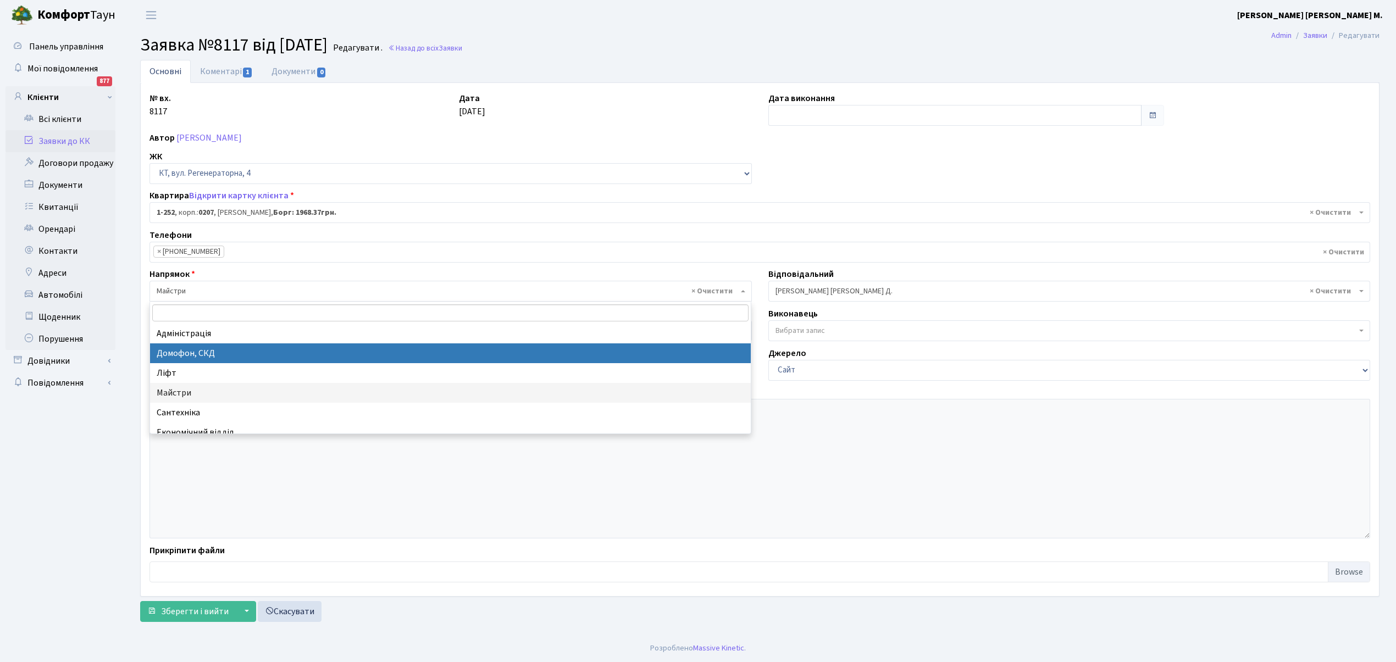
select select "4"
select select
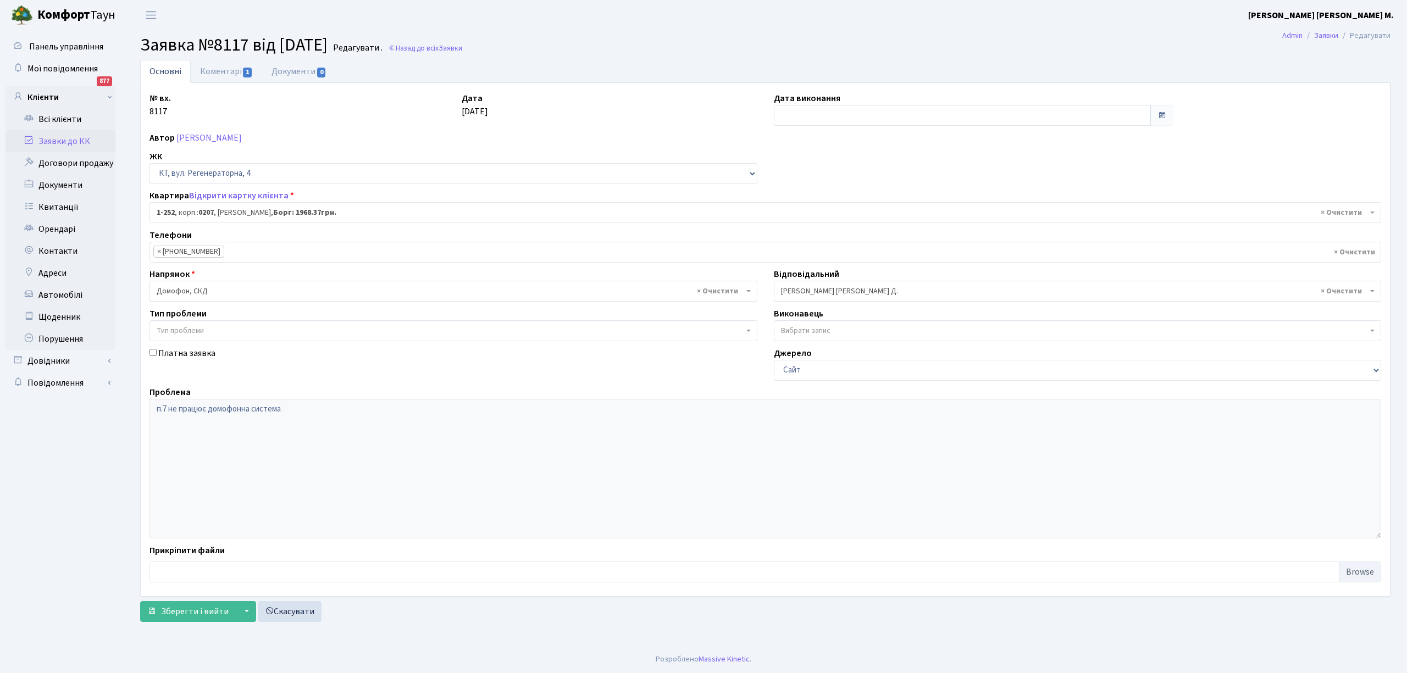
click at [792, 288] on span "× [PERSON_NAME] [PERSON_NAME] Д." at bounding box center [1074, 291] width 587 height 11
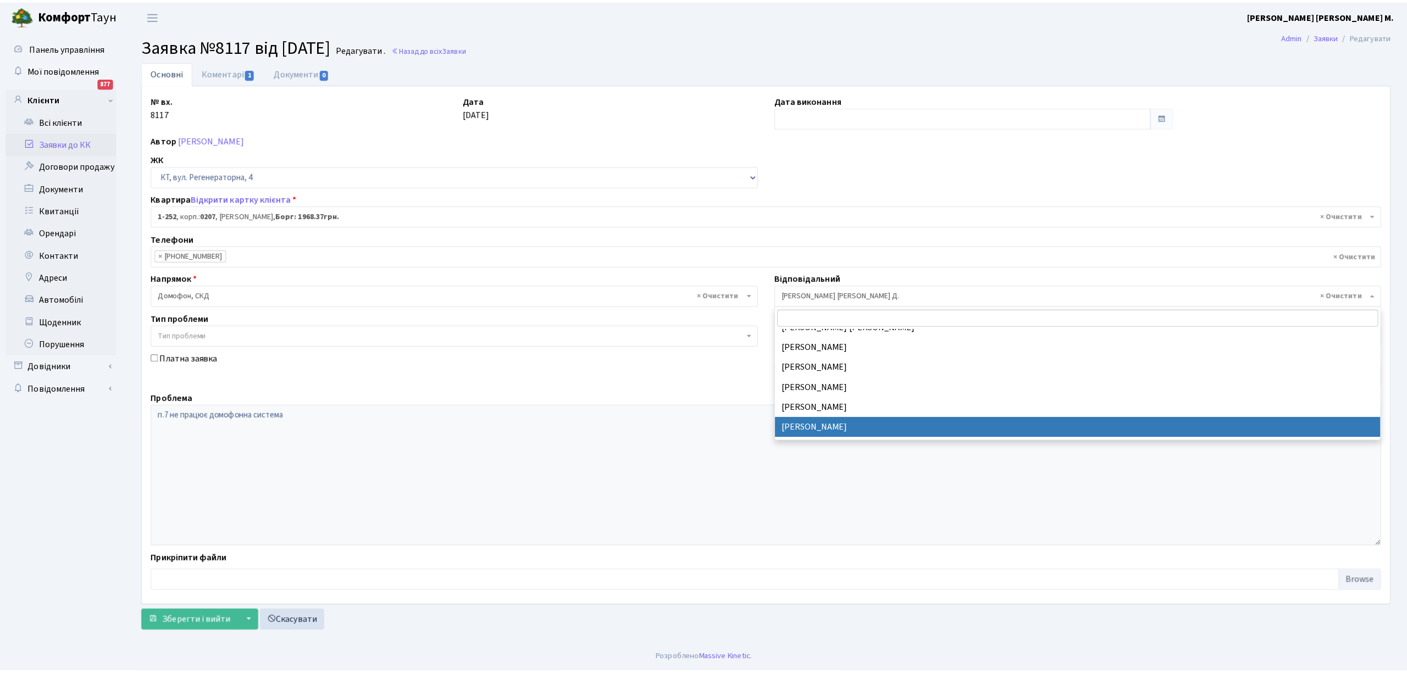
scroll to position [116, 0]
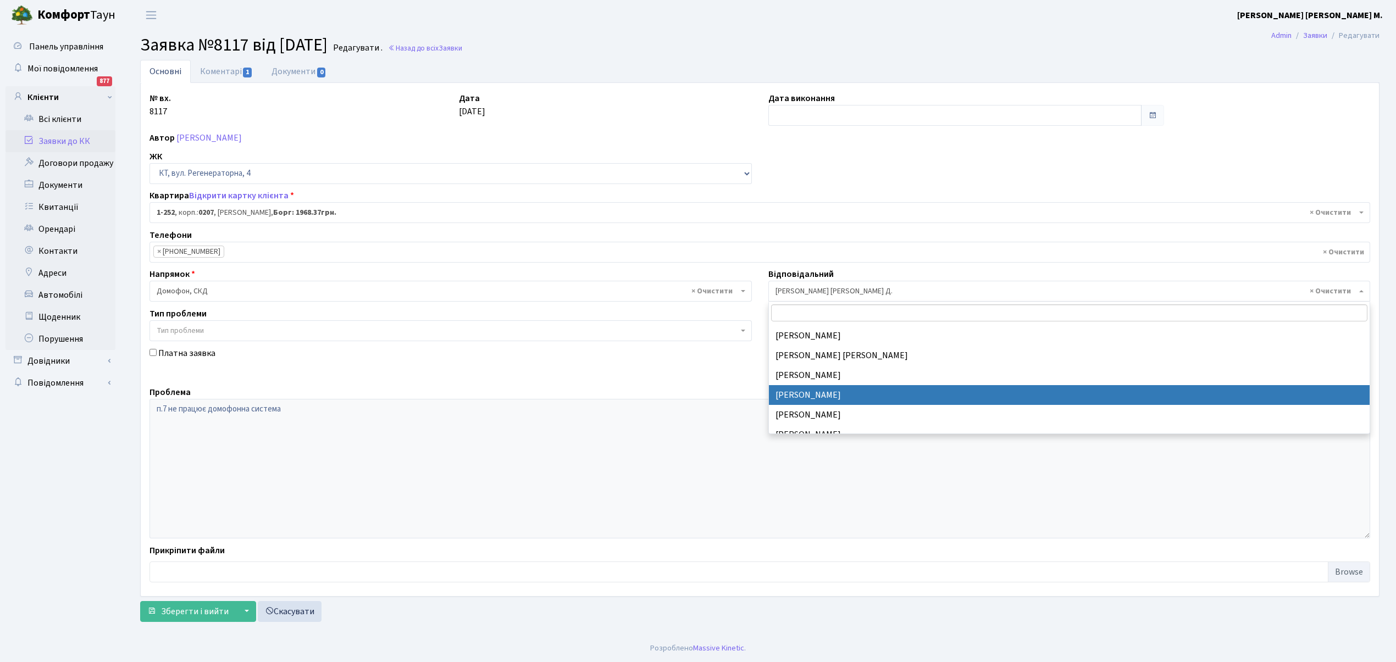
select select "22"
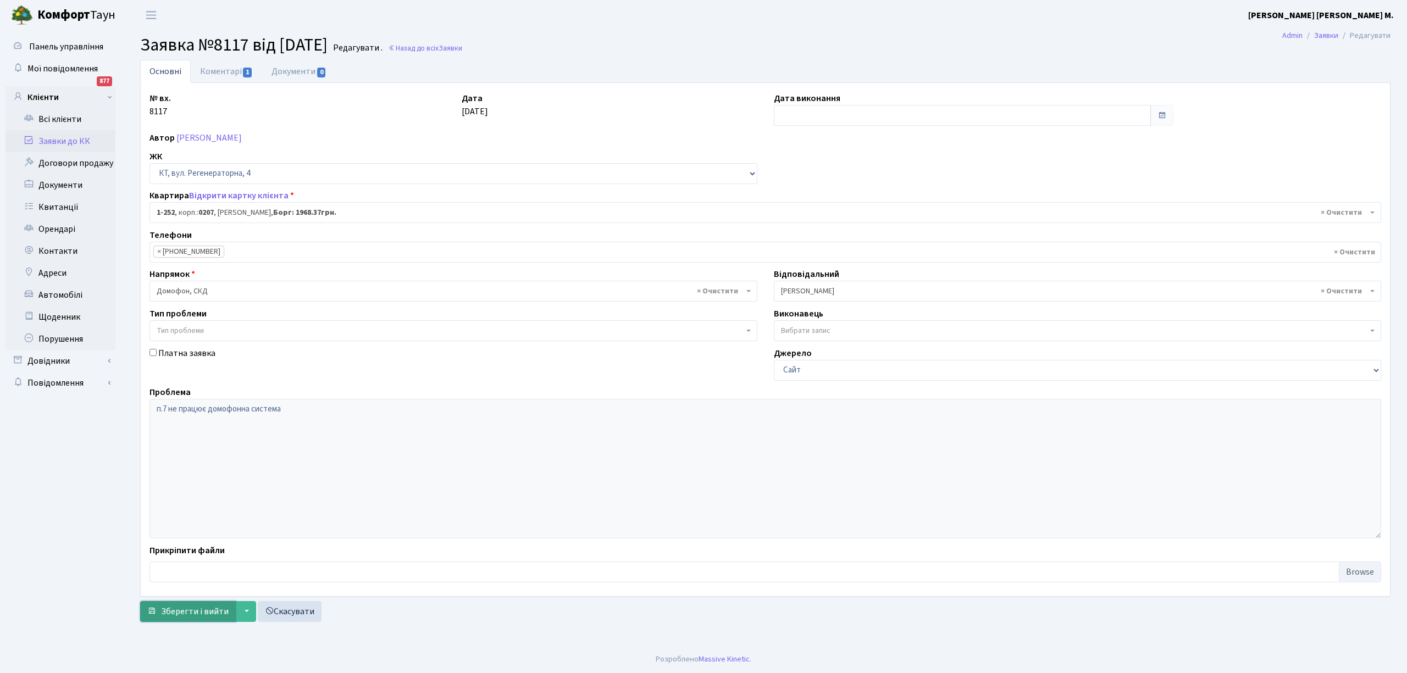
click at [179, 618] on span "Зберегти і вийти" at bounding box center [195, 612] width 68 height 12
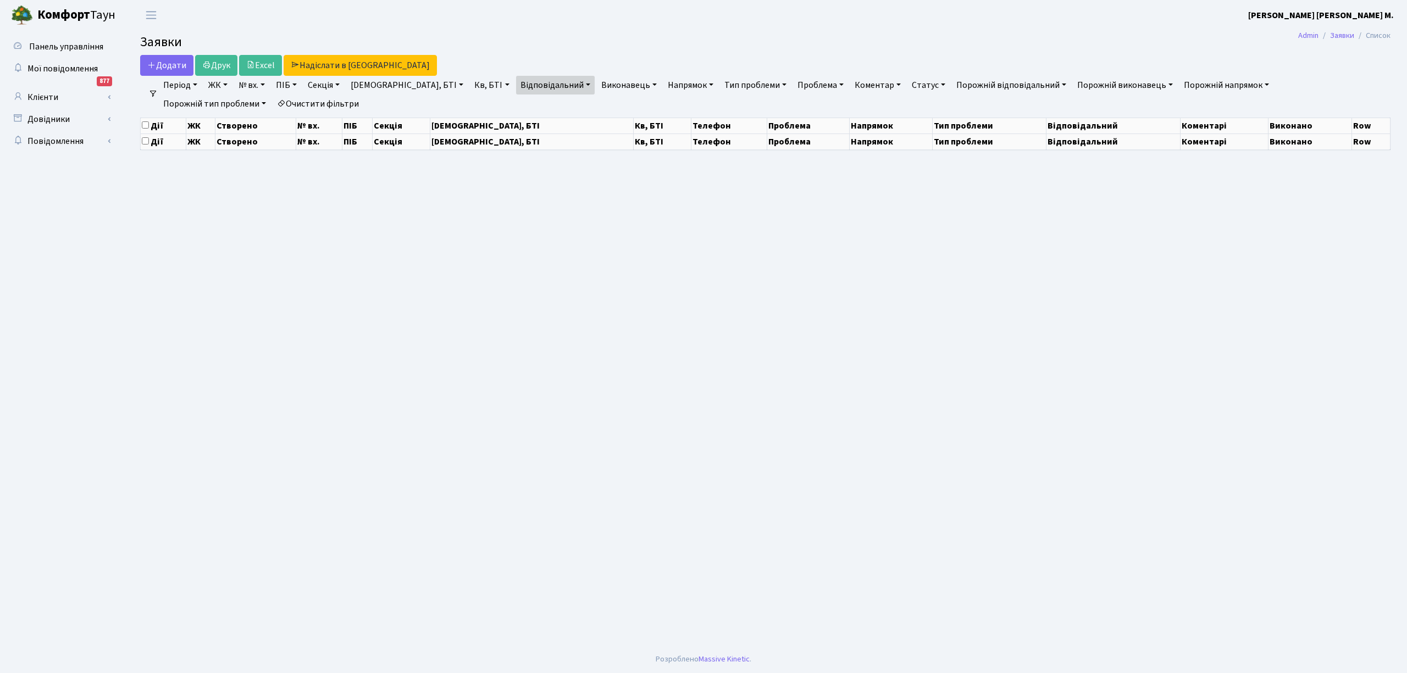
select select "25"
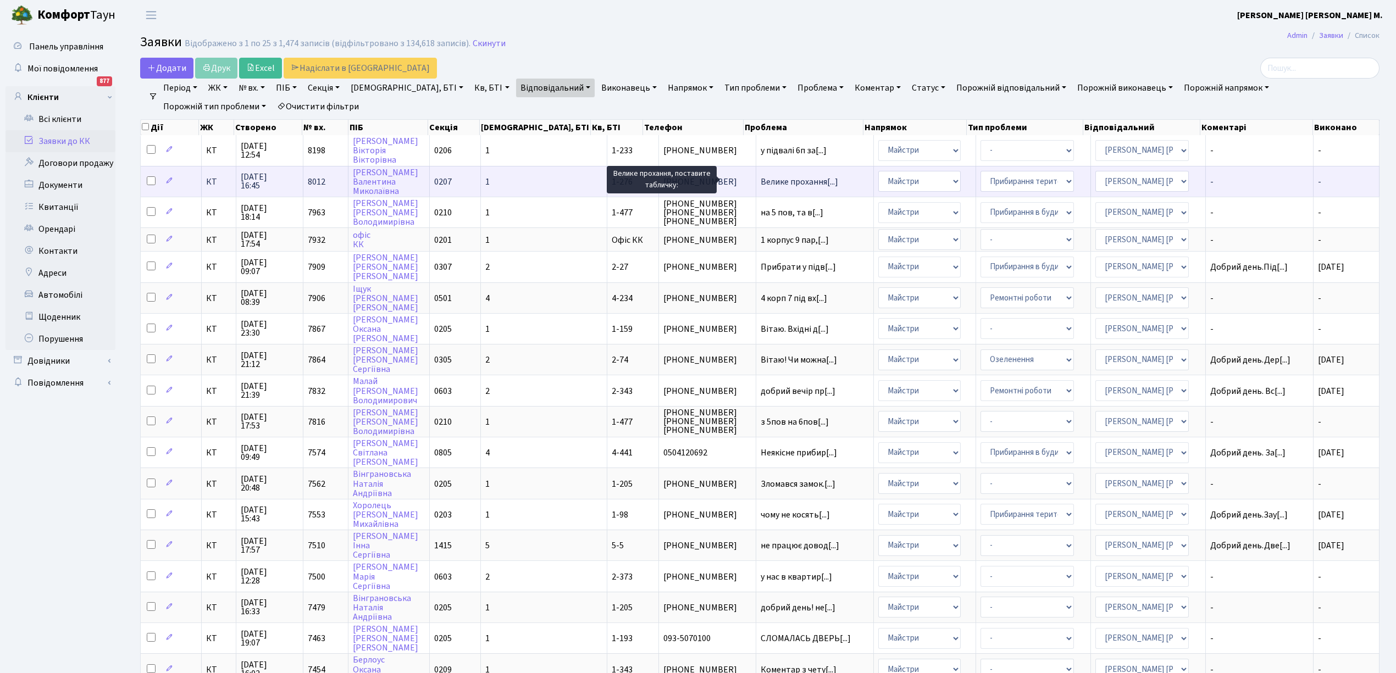
click at [767, 176] on span "Велике прохання[...]" at bounding box center [798, 182] width 77 height 12
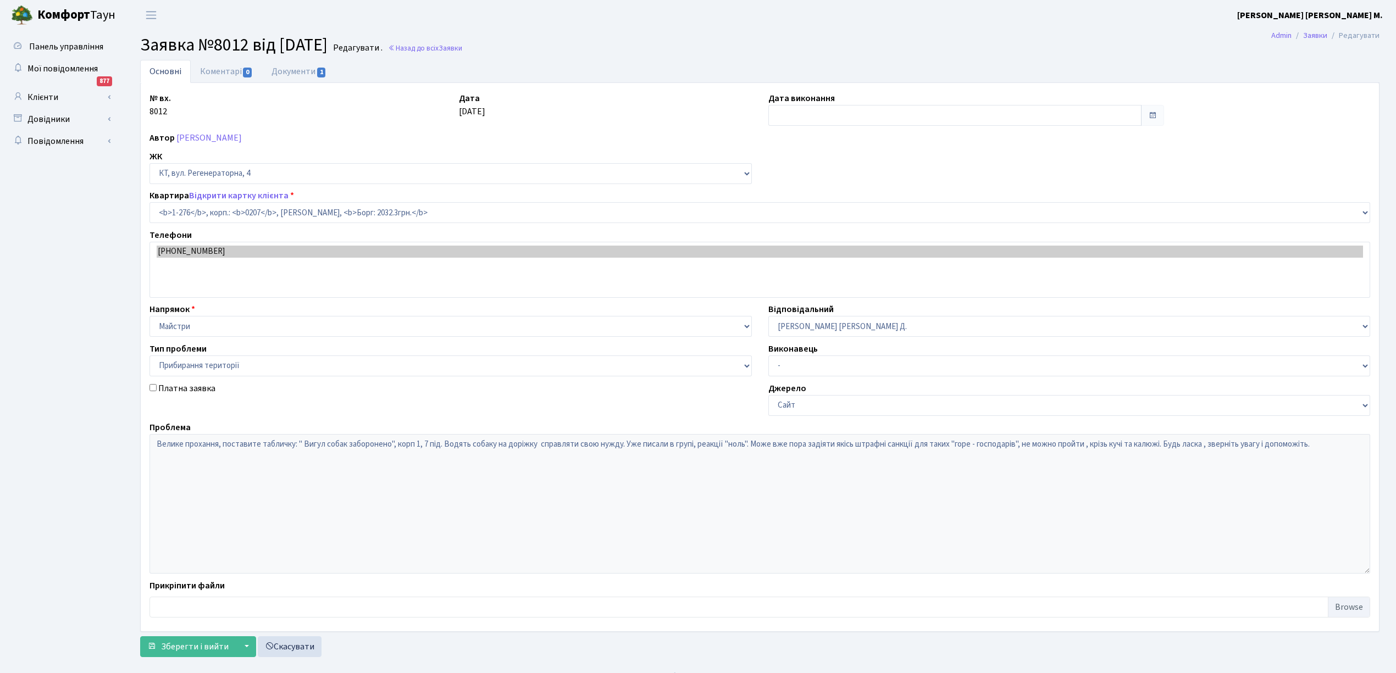
select select "276"
select select "59"
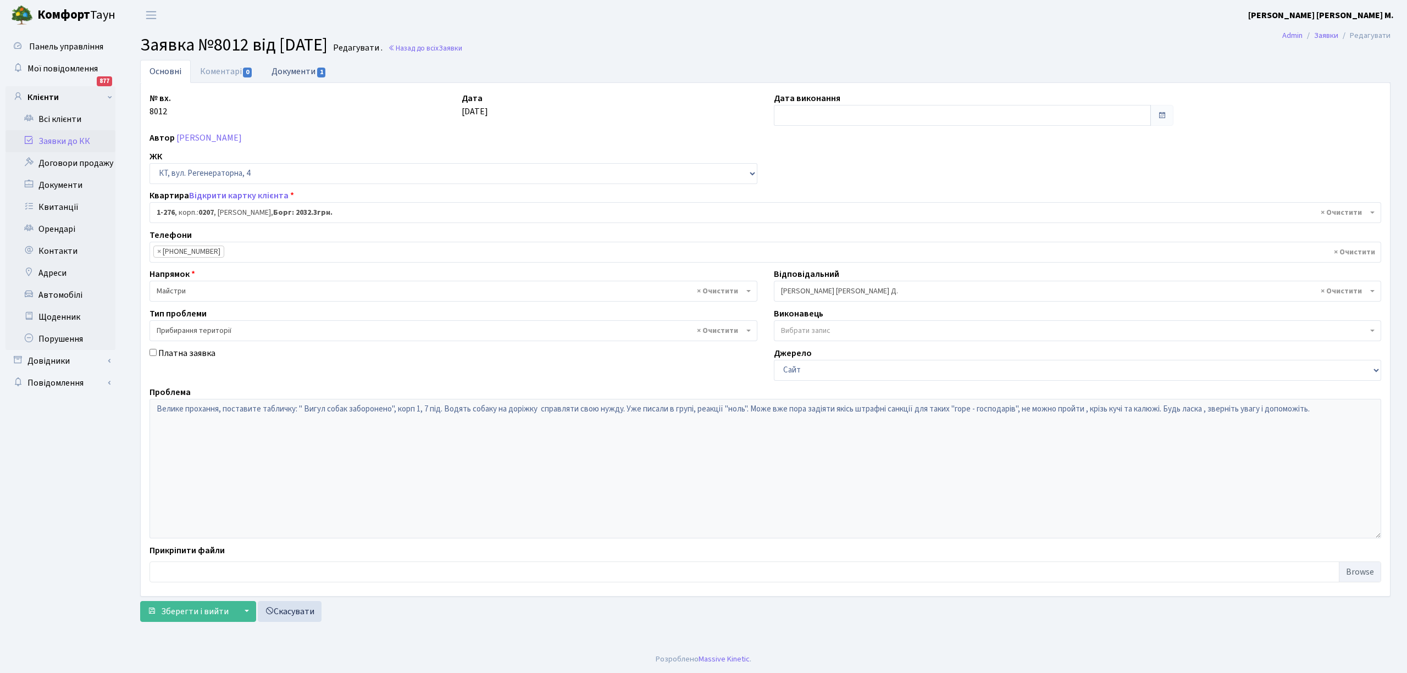
click at [278, 76] on link "Документи 1" at bounding box center [299, 71] width 74 height 23
select select "25"
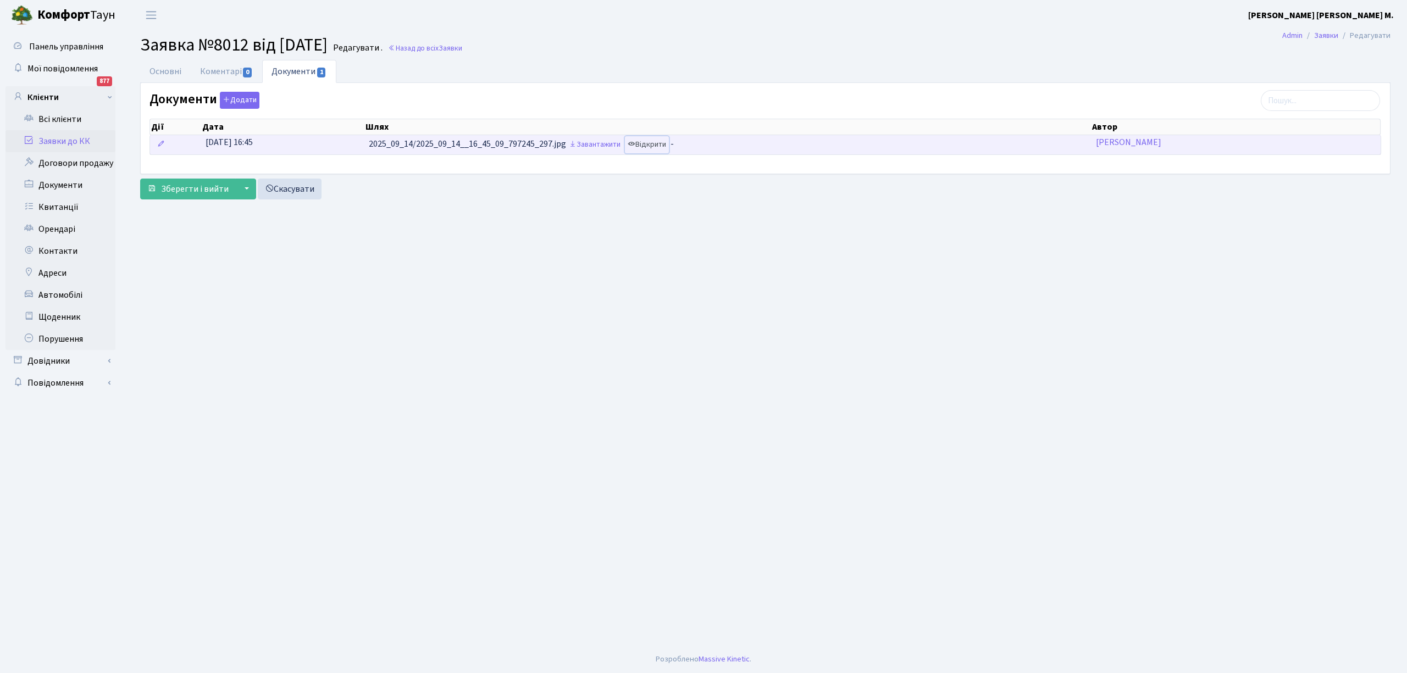
click at [663, 149] on link "Відкрити" at bounding box center [647, 144] width 44 height 17
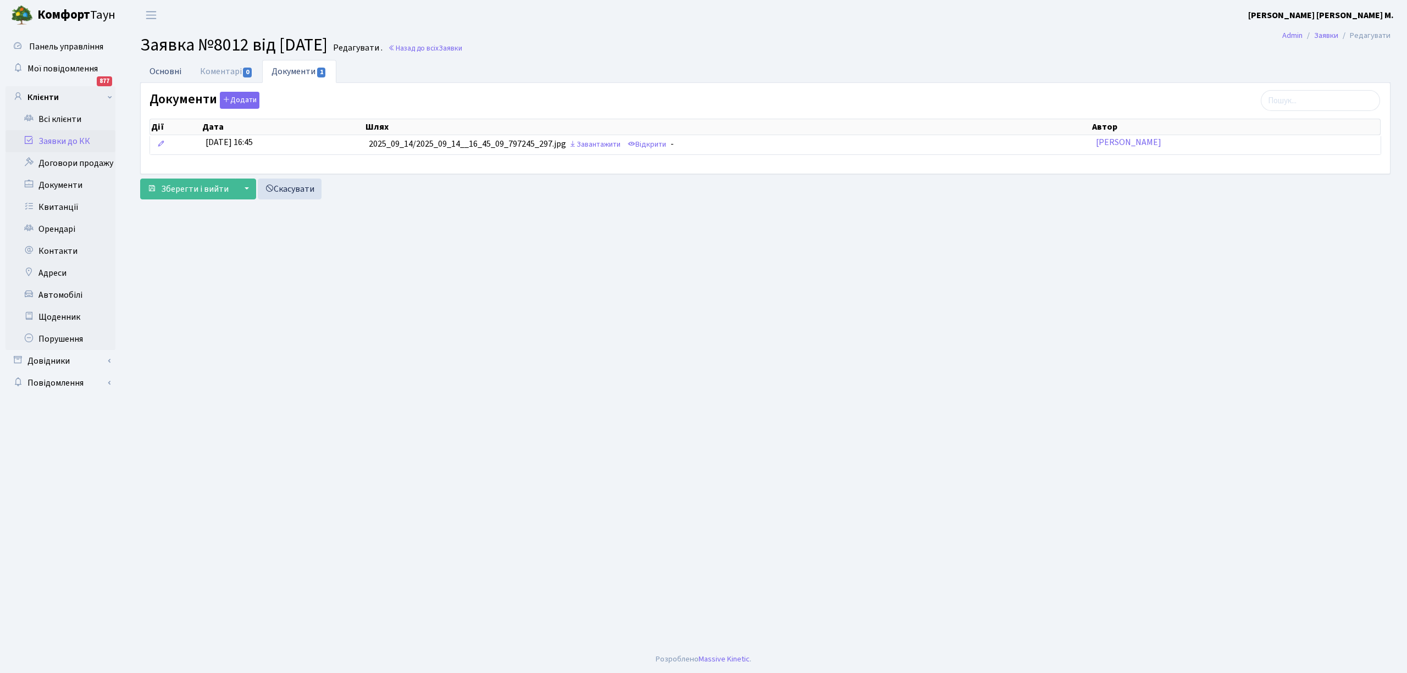
click at [167, 68] on link "Основні" at bounding box center [165, 71] width 51 height 23
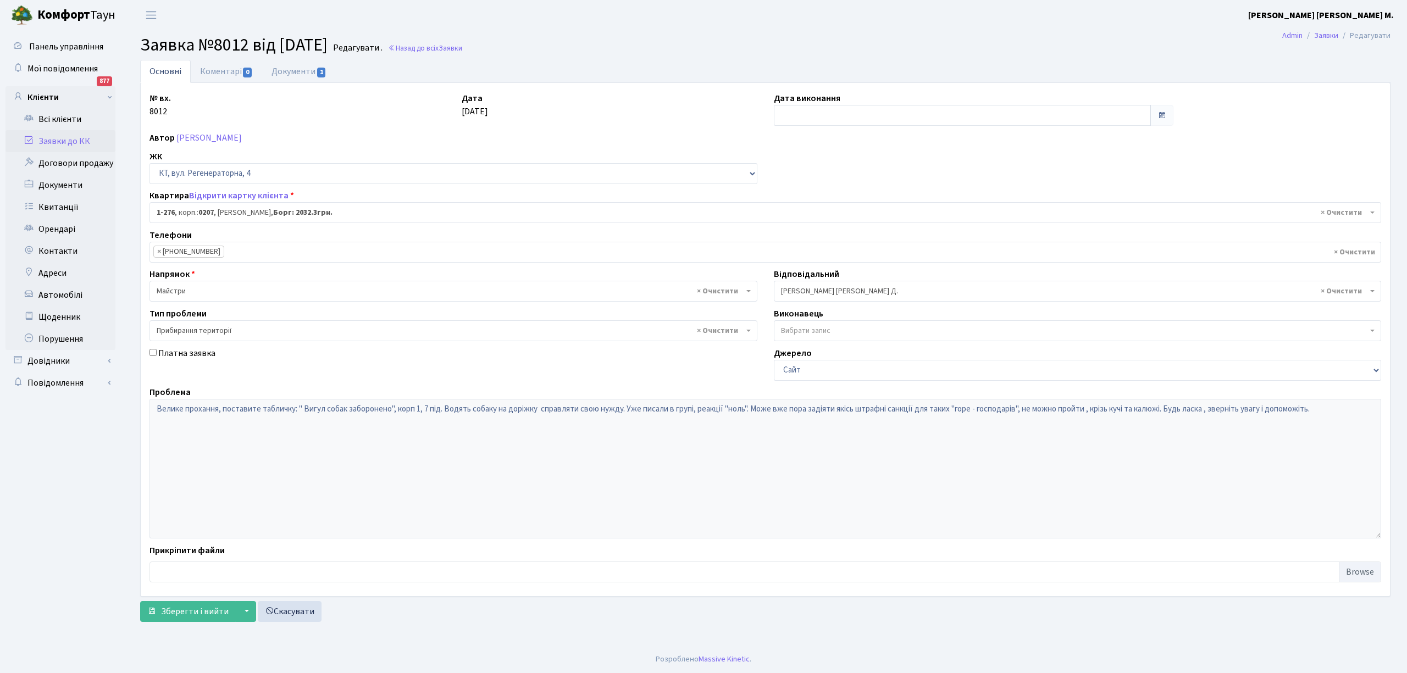
click at [57, 141] on link "Заявки до КК" at bounding box center [60, 141] width 110 height 22
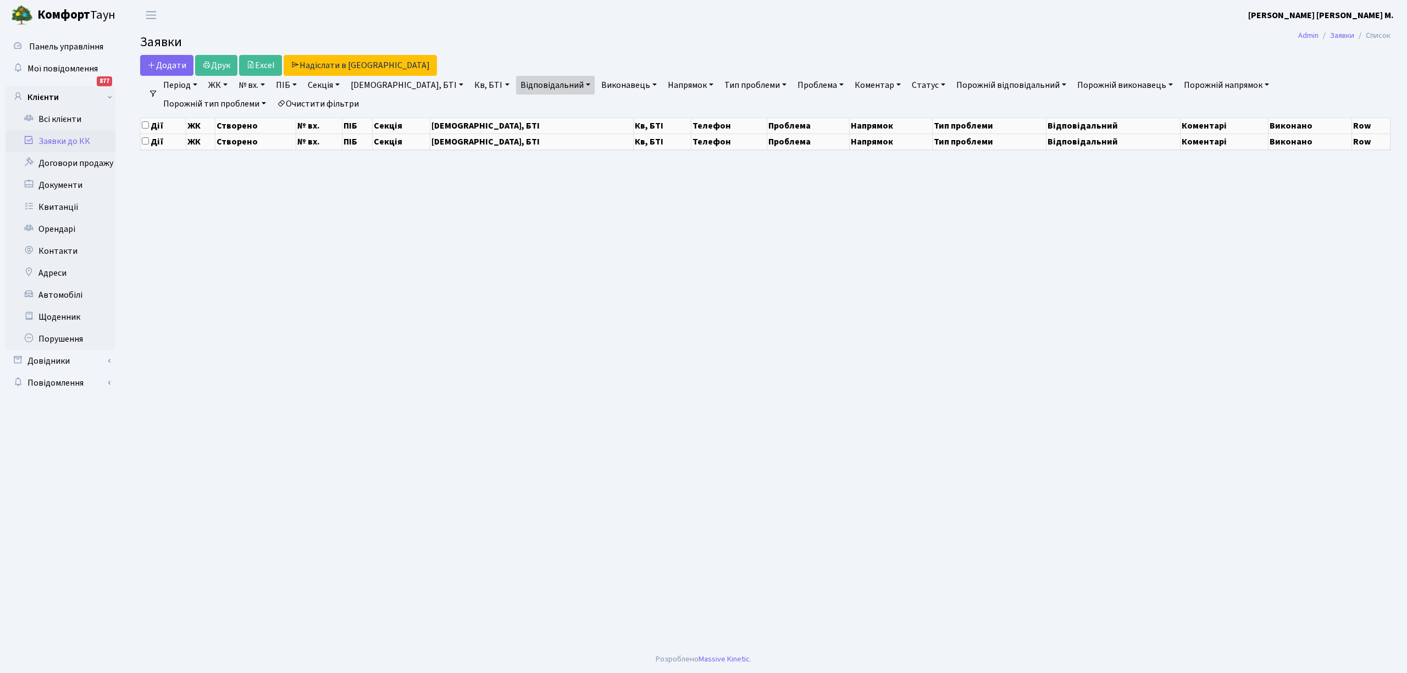
select select "25"
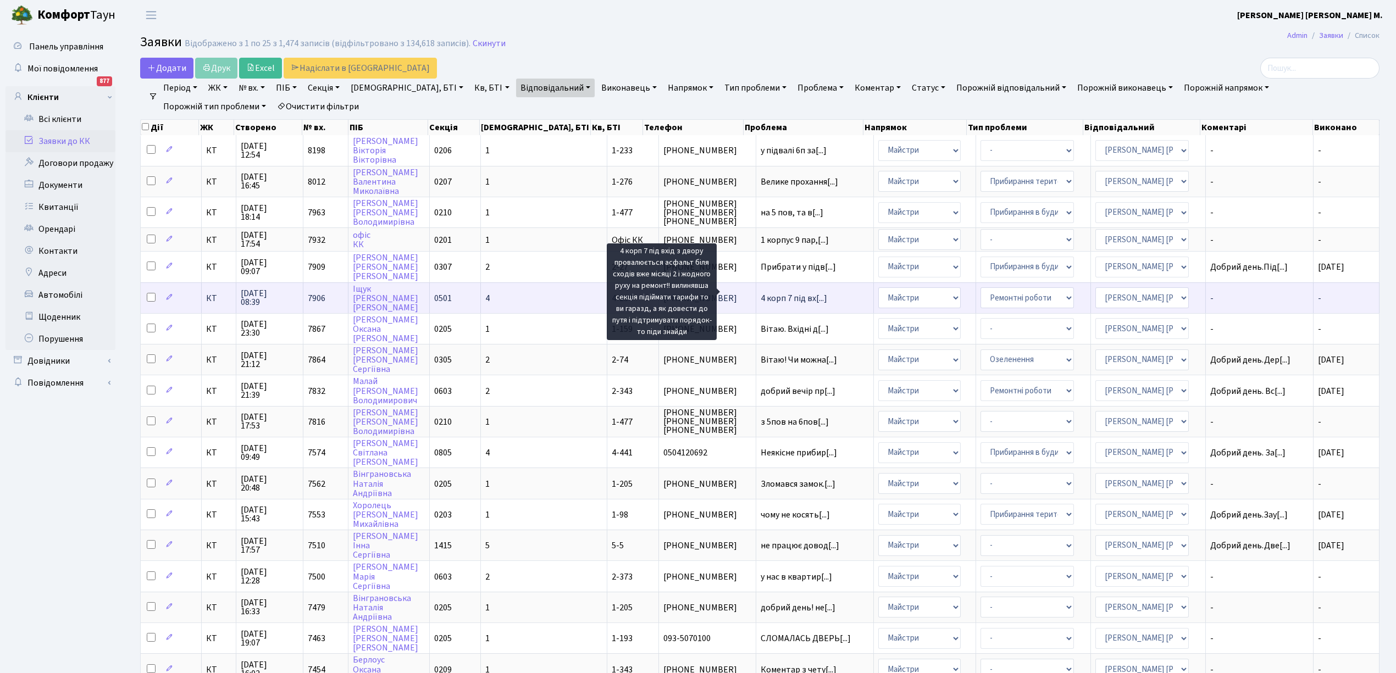
click at [760, 292] on span "4 корп 7 під вх[...]" at bounding box center [793, 298] width 66 height 12
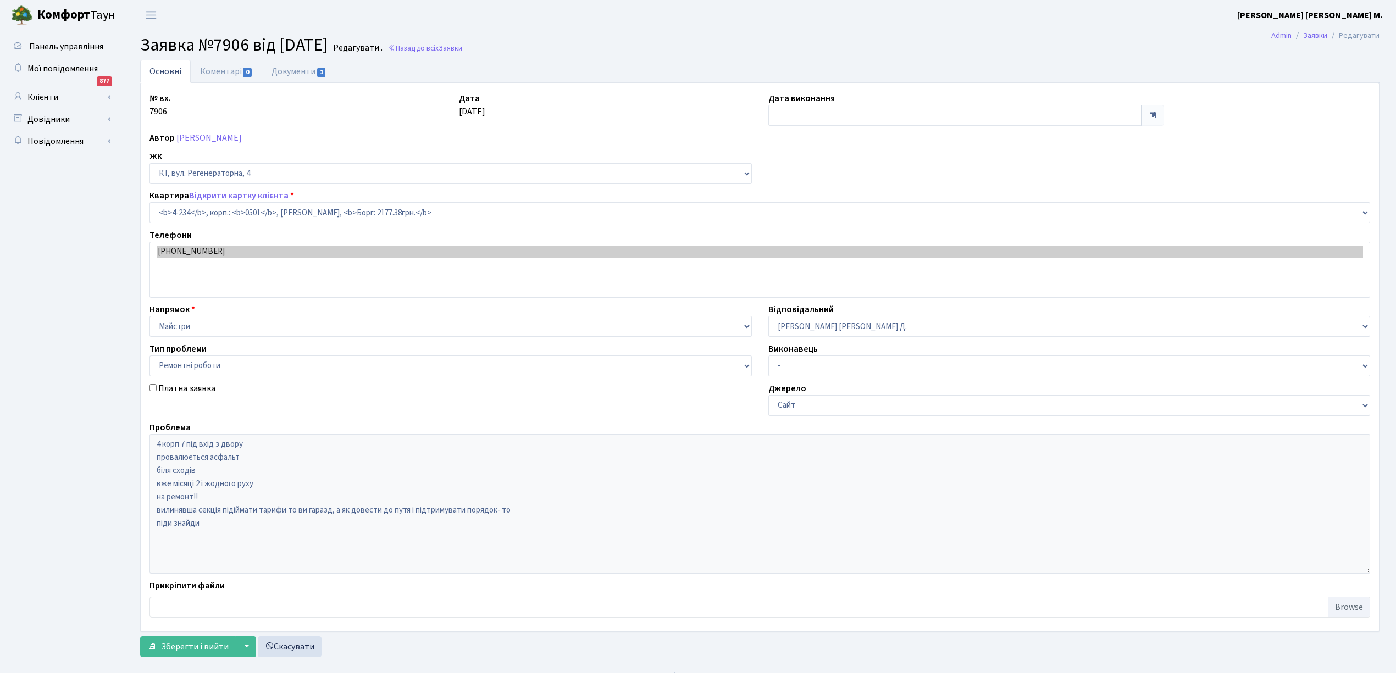
select select "1052"
select select "62"
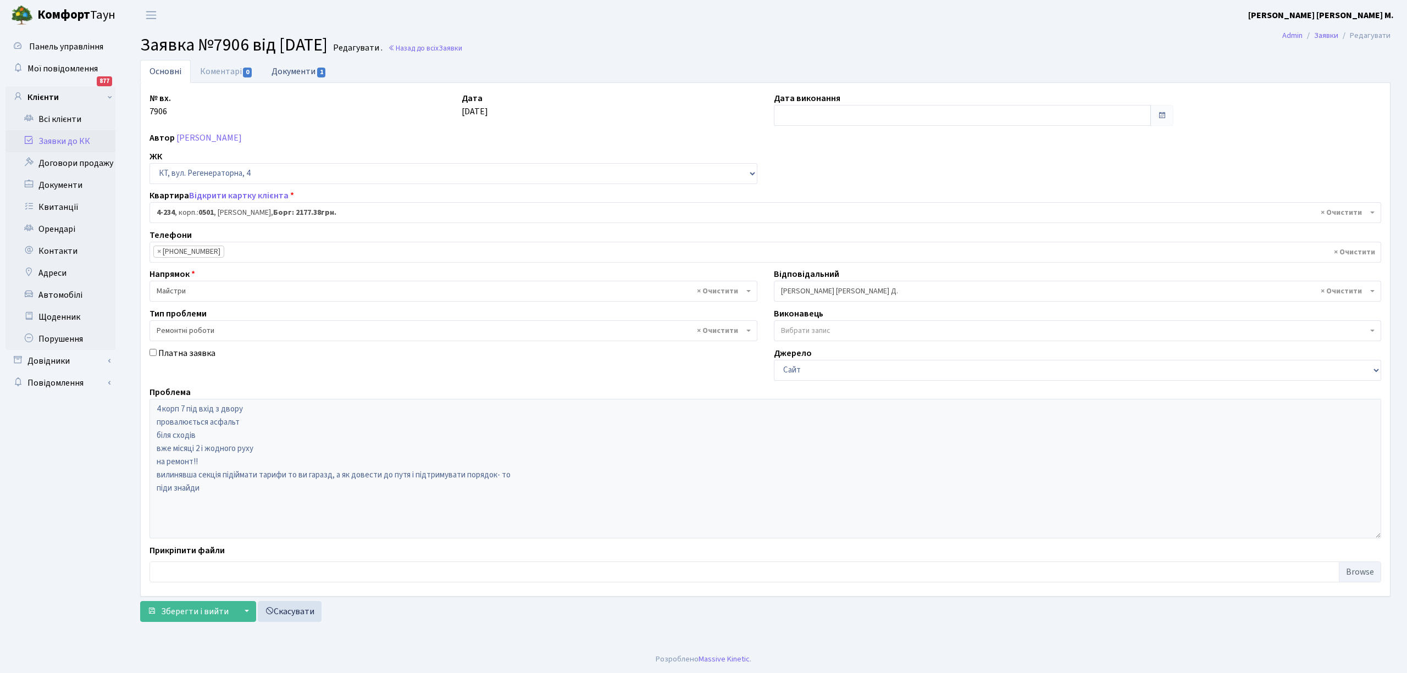
click at [293, 70] on link "Документи 1" at bounding box center [299, 71] width 74 height 23
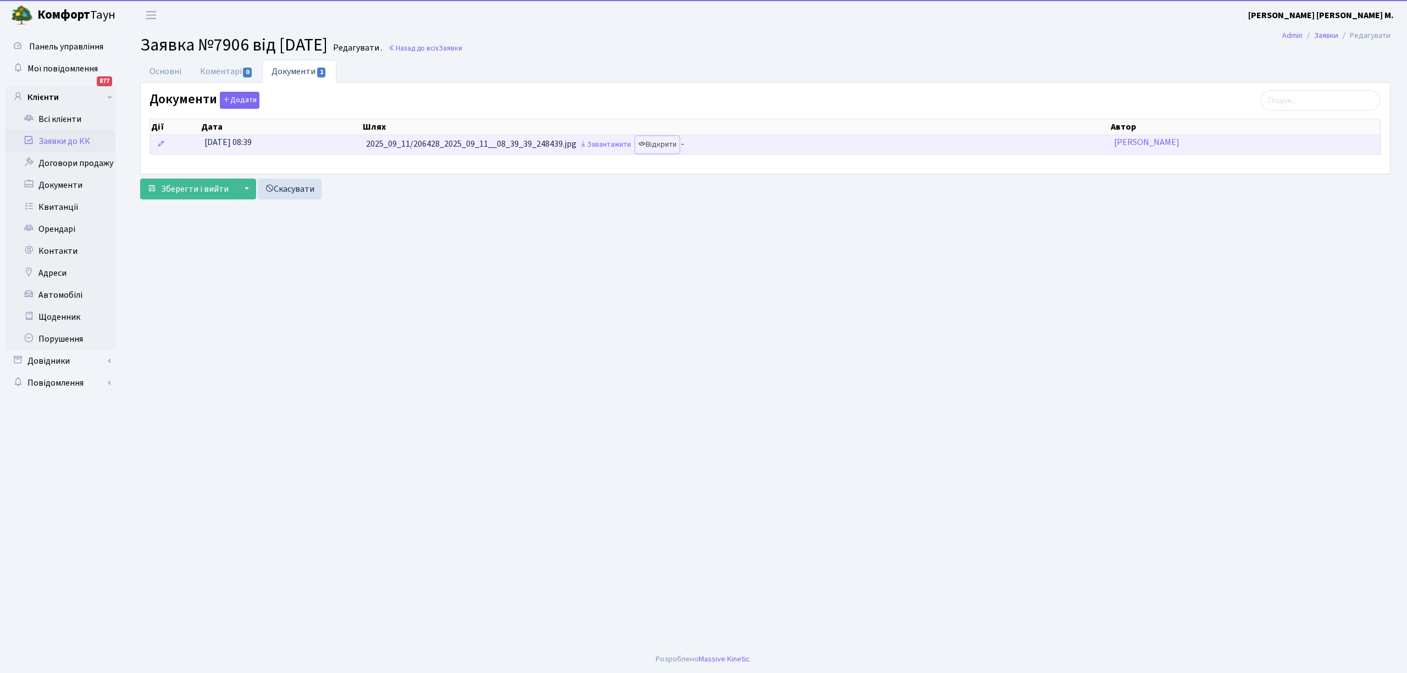
click at [669, 149] on link "Відкрити" at bounding box center [657, 144] width 44 height 17
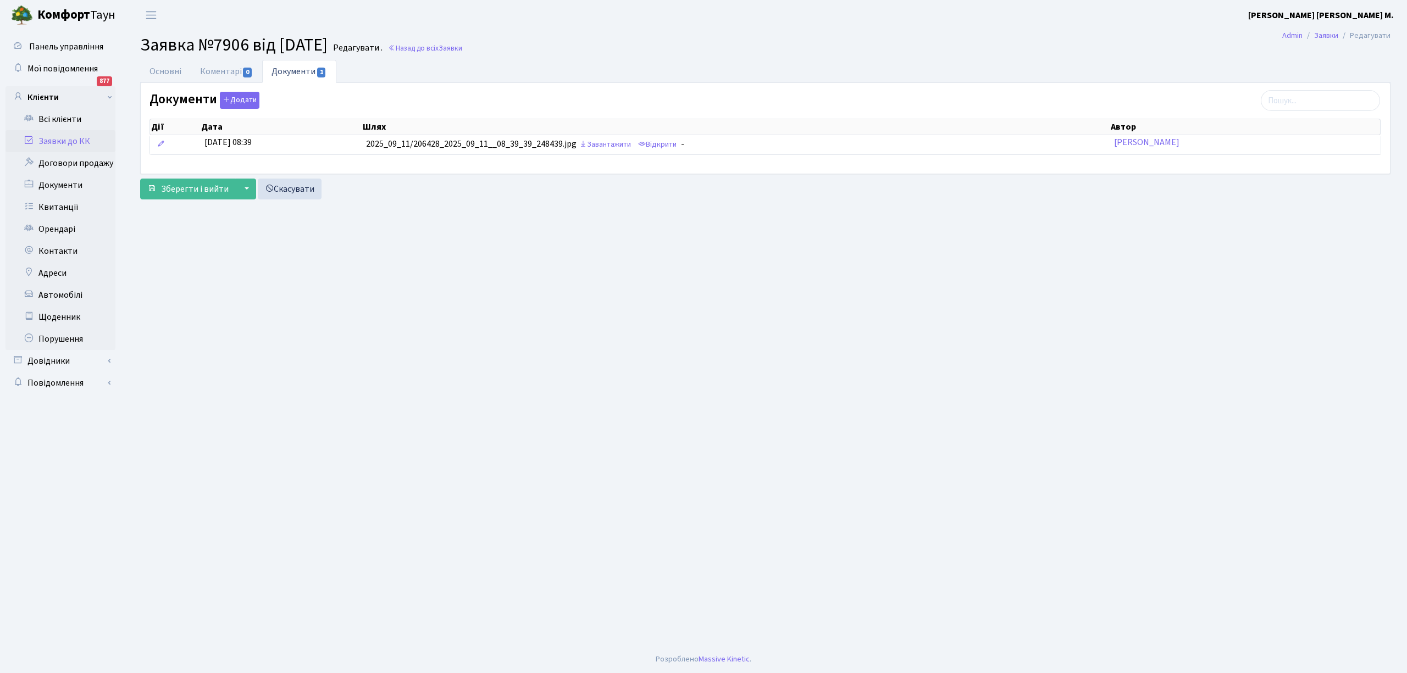
click at [59, 138] on link "Заявки до КК" at bounding box center [60, 141] width 110 height 22
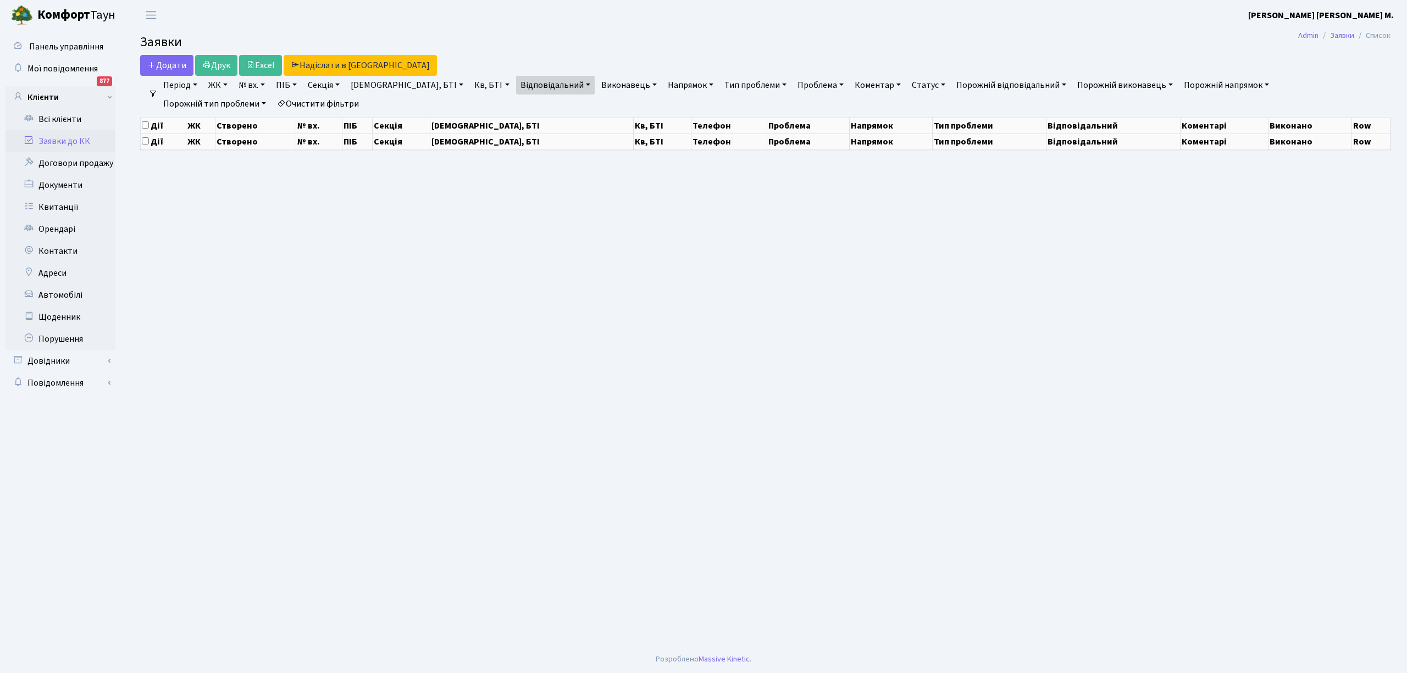
select select "25"
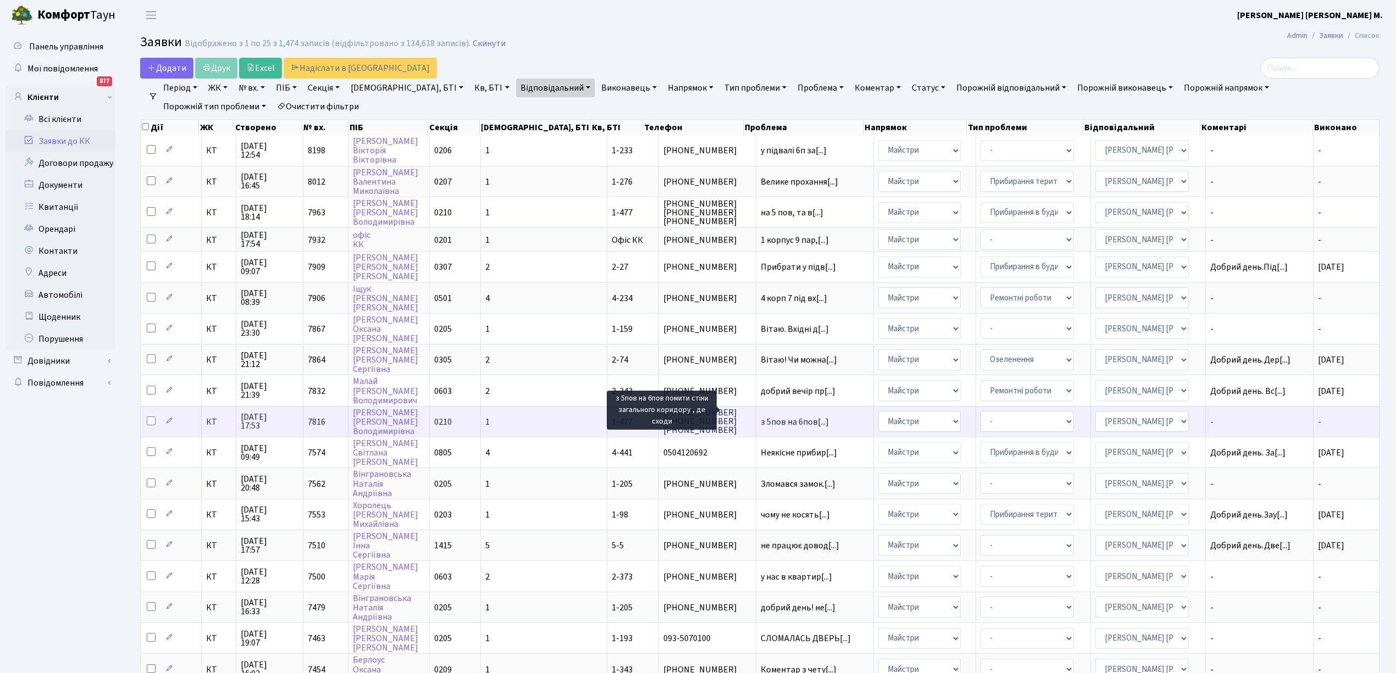
click at [760, 416] on span "з 5пов на 6пов[...]" at bounding box center [794, 422] width 68 height 12
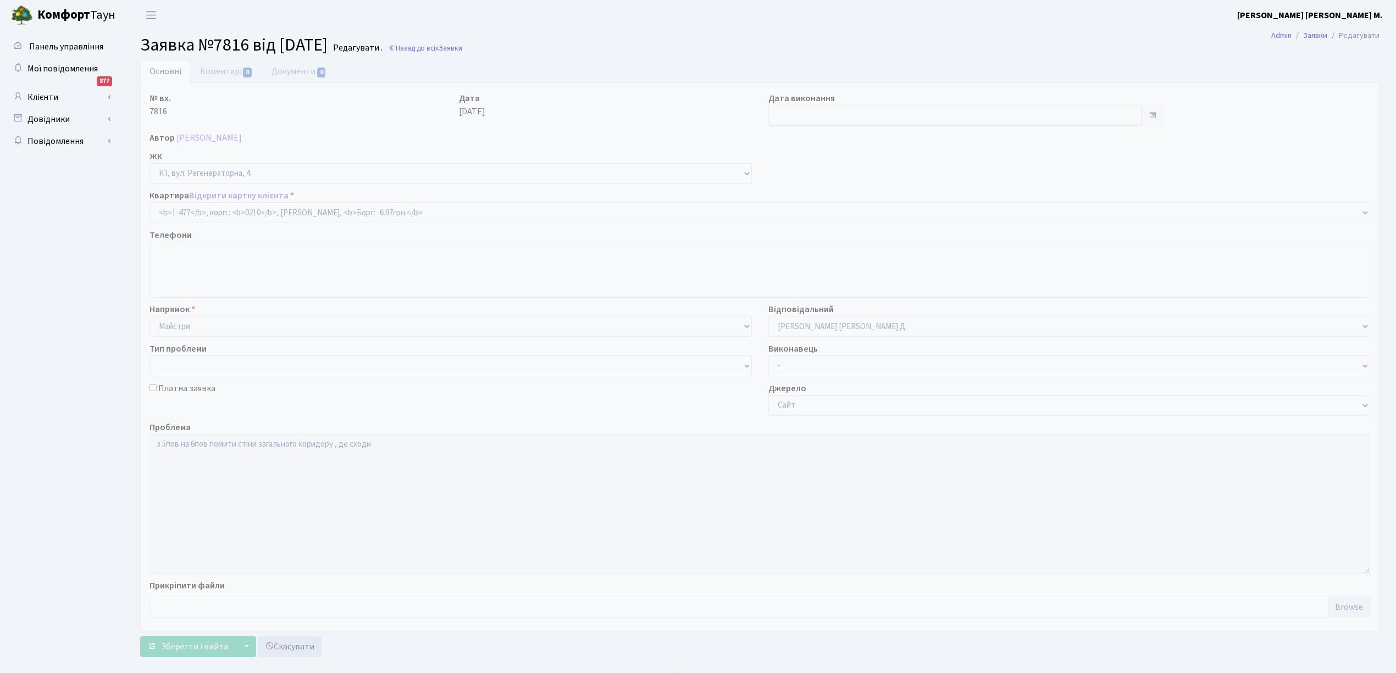
select select "396"
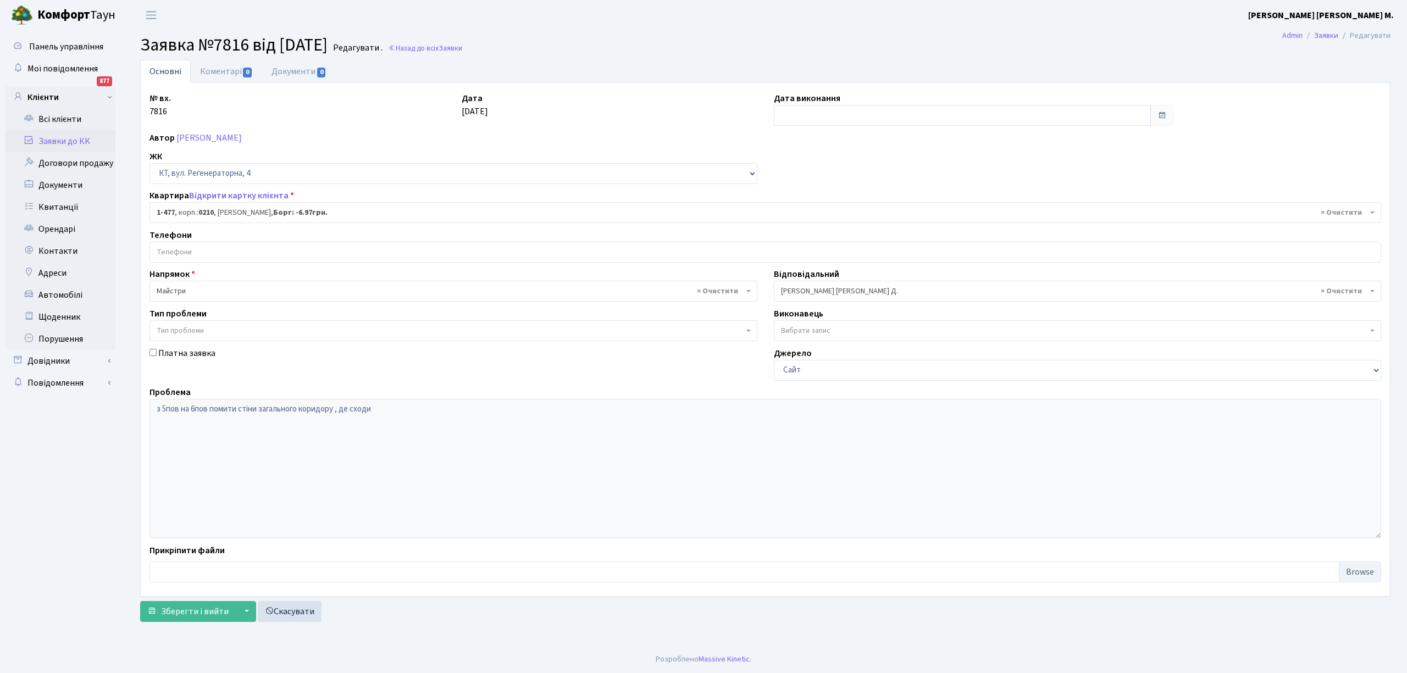
click at [87, 141] on link "Заявки до КК" at bounding box center [60, 141] width 110 height 22
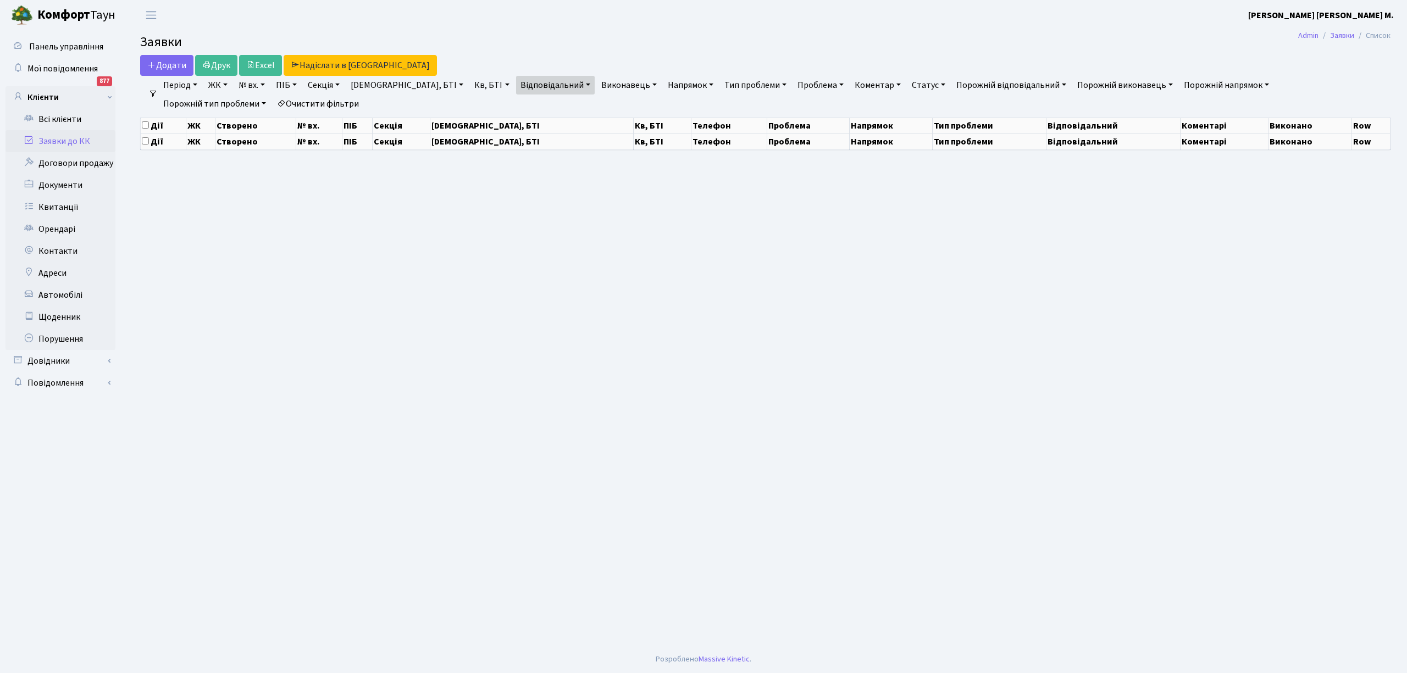
select select "25"
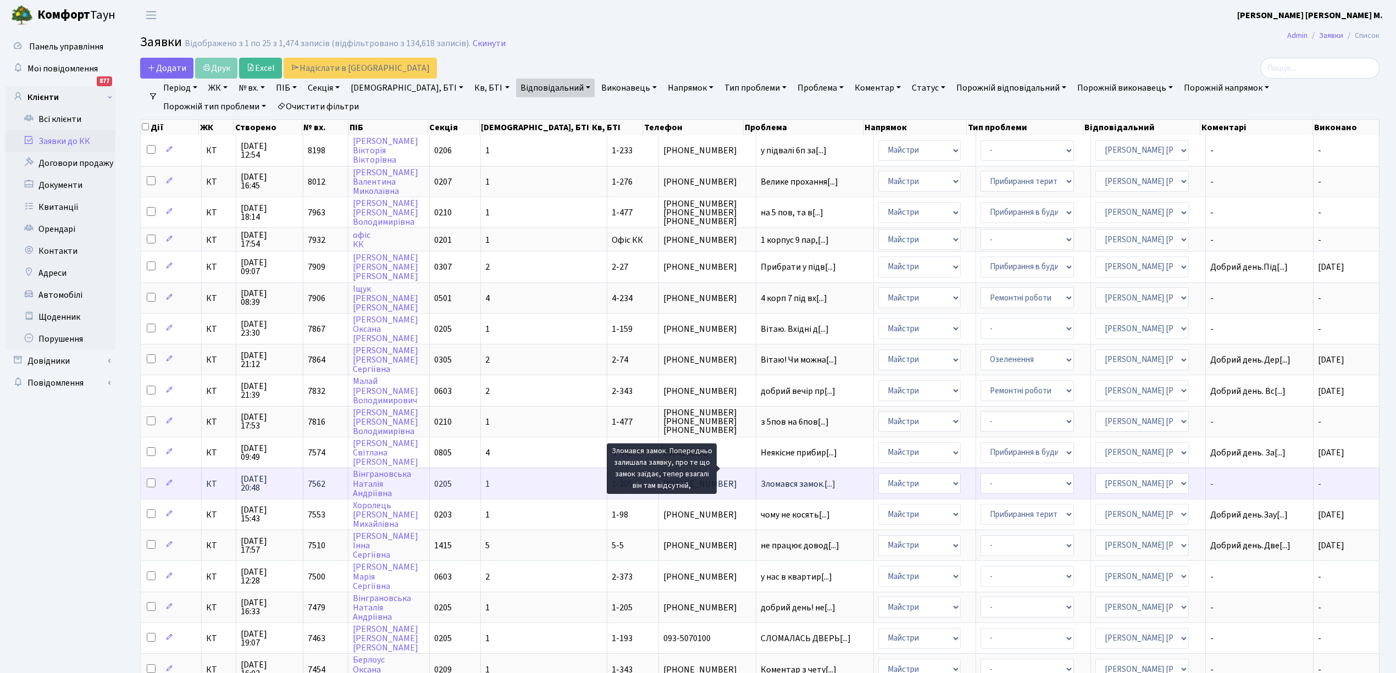
click at [760, 478] on span "Зломався замок.[...]" at bounding box center [797, 484] width 75 height 12
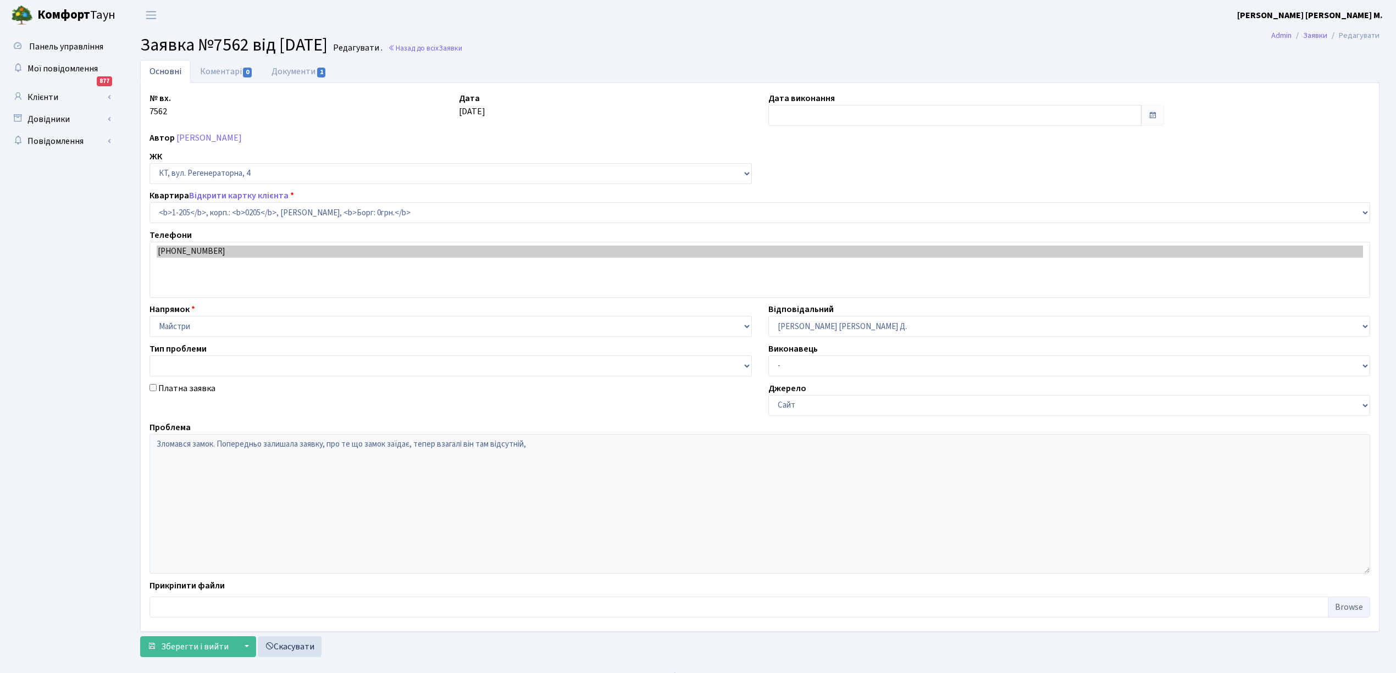
select select "205"
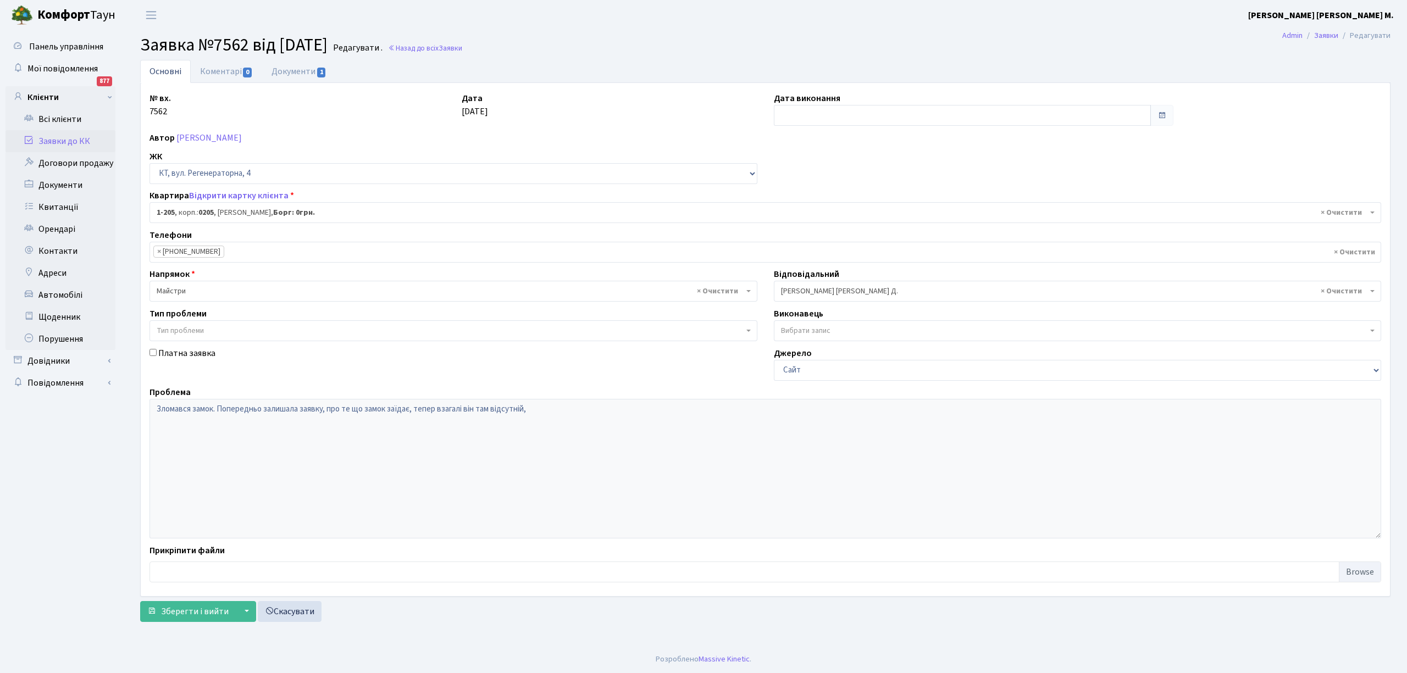
click at [69, 141] on link "Заявки до КК" at bounding box center [60, 141] width 110 height 22
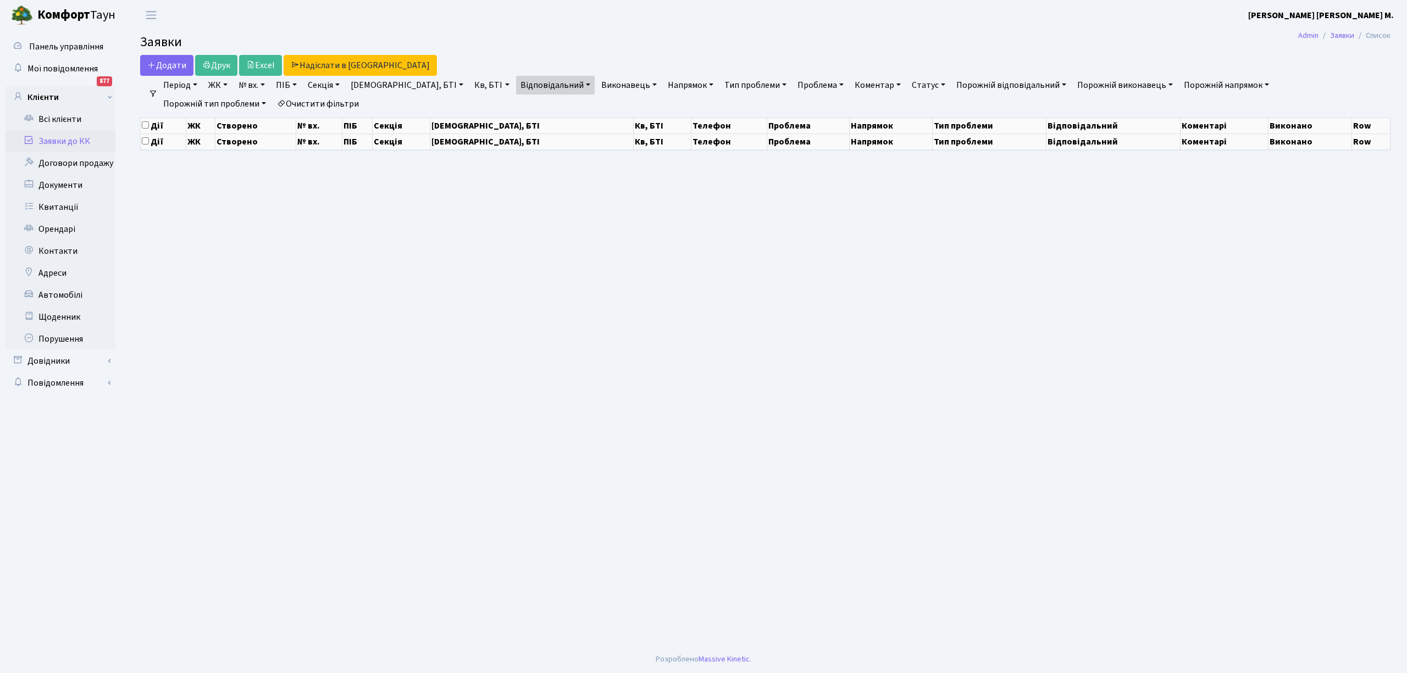
select select "25"
